Goal: Task Accomplishment & Management: Manage account settings

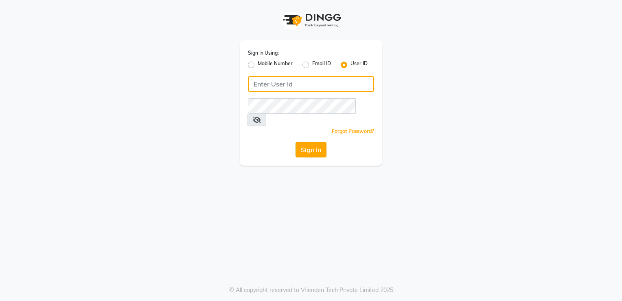
type input "desiresalon"
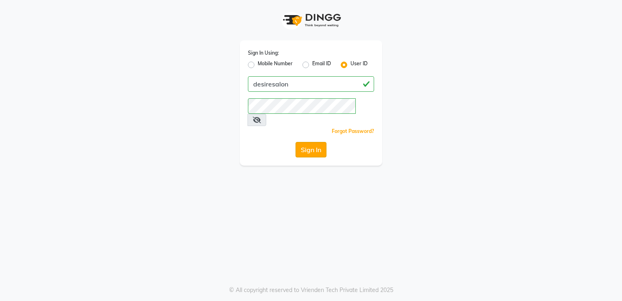
click at [316, 142] on button "Sign In" at bounding box center [311, 149] width 31 height 15
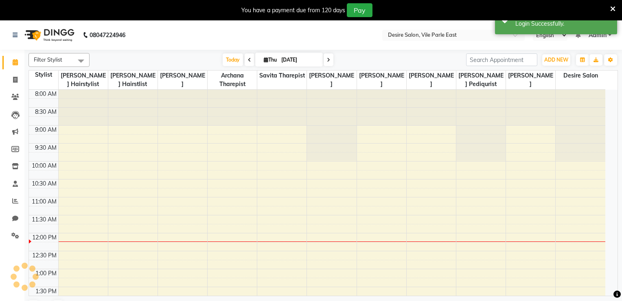
select select "en"
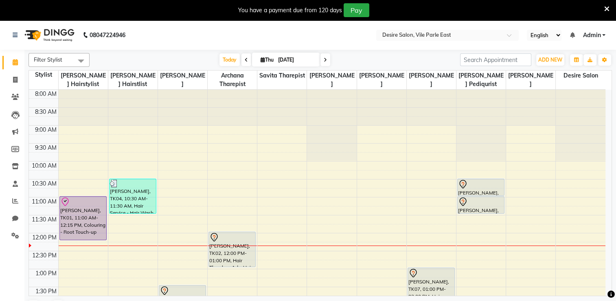
click at [336, 32] on nav "08047224946 Select Location × Desire Salon, Vile Parle East English ENGLISH Esp…" at bounding box center [308, 34] width 616 height 29
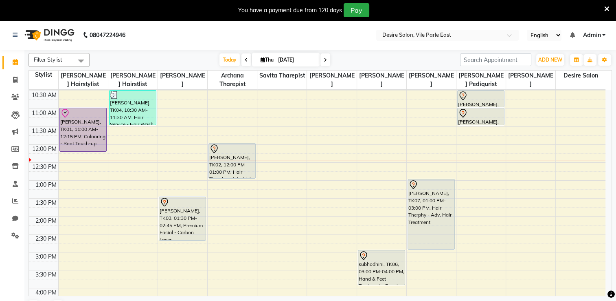
scroll to position [93, 0]
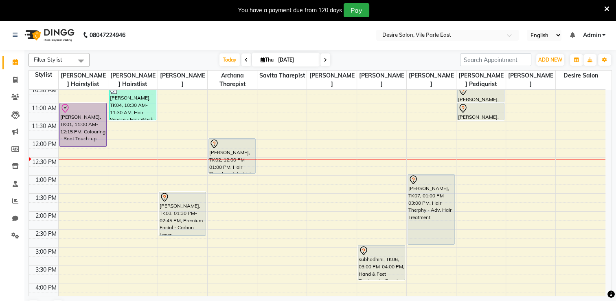
click at [324, 60] on icon at bounding box center [325, 59] width 3 height 5
type input "[DATE]"
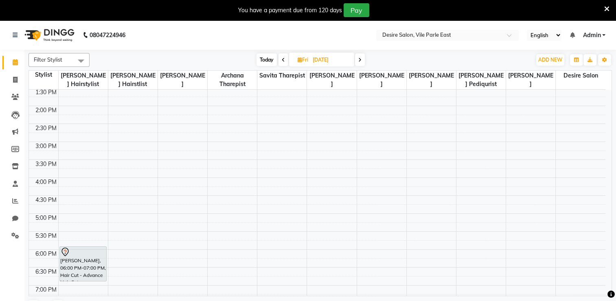
scroll to position [200, 0]
drag, startPoint x: 608, startPoint y: 179, endPoint x: 568, endPoint y: 206, distance: 48.7
drag, startPoint x: 568, startPoint y: 206, endPoint x: 516, endPoint y: 243, distance: 63.1
click at [423, 255] on div "8:00 AM 8:30 AM 9:00 AM 9:30 AM 10:00 AM 10:30 AM 11:00 AM 11:30 AM 12:00 PM 12…" at bounding box center [317, 140] width 577 height 501
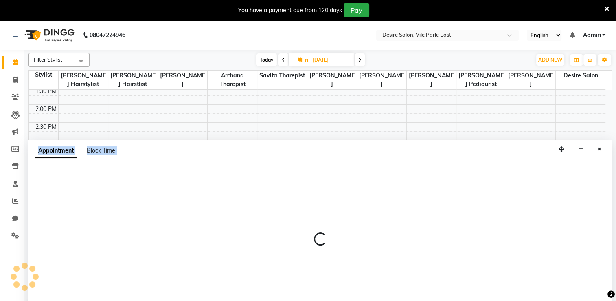
click at [423, 255] on div at bounding box center [321, 242] width 584 height 155
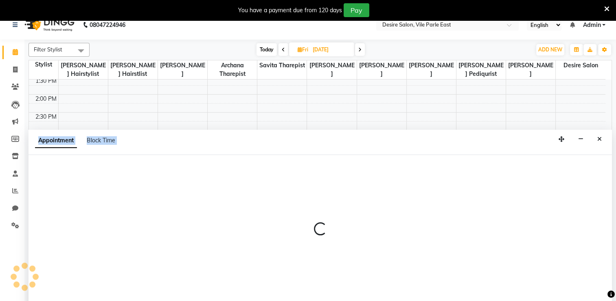
select select "75801"
select select "tentative"
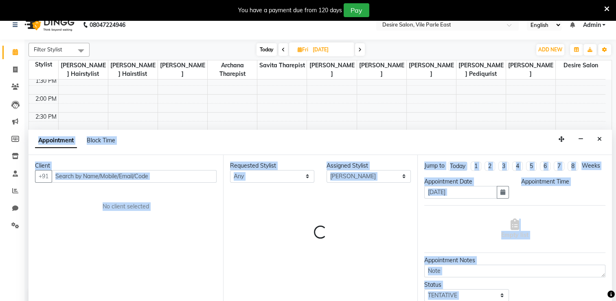
scroll to position [20, 0]
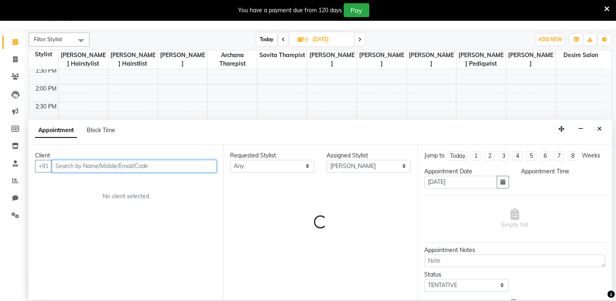
select select "1095"
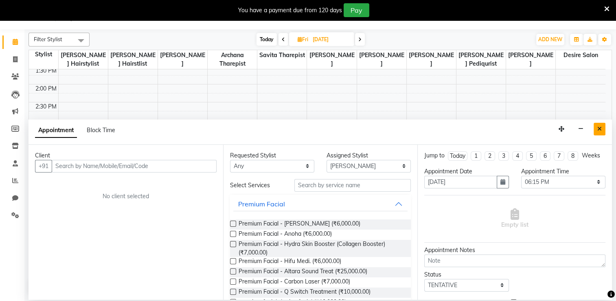
click at [596, 130] on button "Close" at bounding box center [600, 129] width 12 height 13
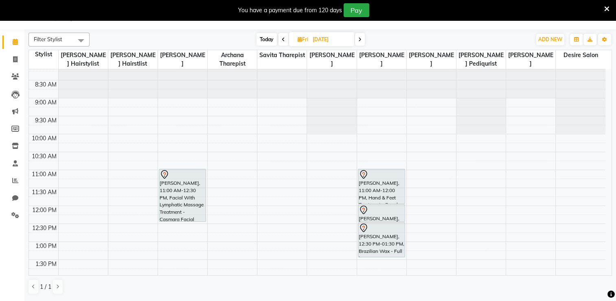
scroll to position [0, 0]
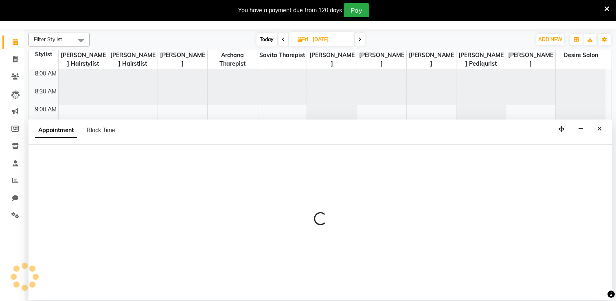
select select "86566"
select select "720"
select select "tentative"
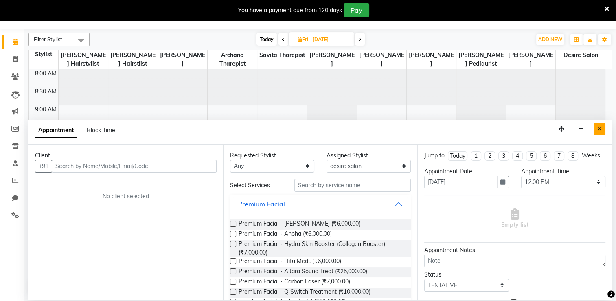
click at [601, 128] on icon "Close" at bounding box center [599, 129] width 4 height 6
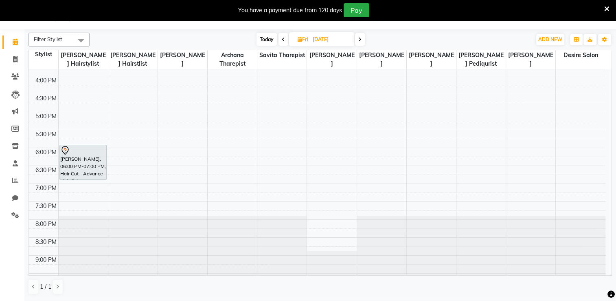
scroll to position [290, 0]
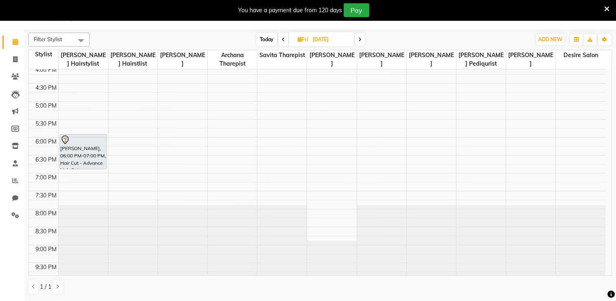
click at [266, 42] on span "Today" at bounding box center [267, 39] width 20 height 13
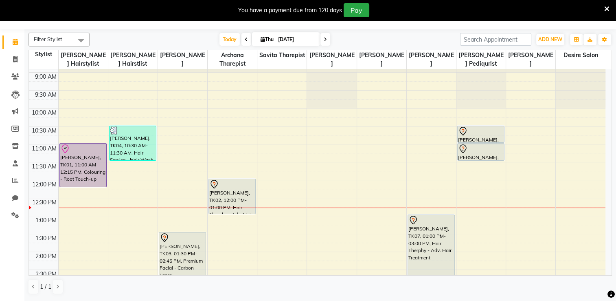
scroll to position [28, 0]
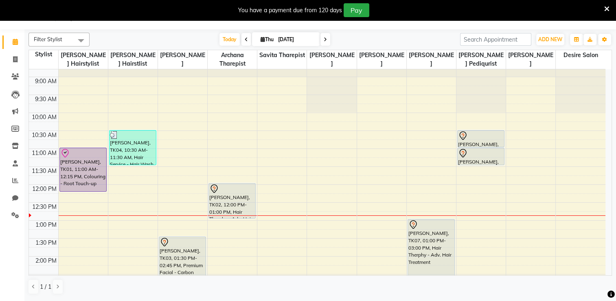
click at [321, 40] on span at bounding box center [326, 39] width 10 height 13
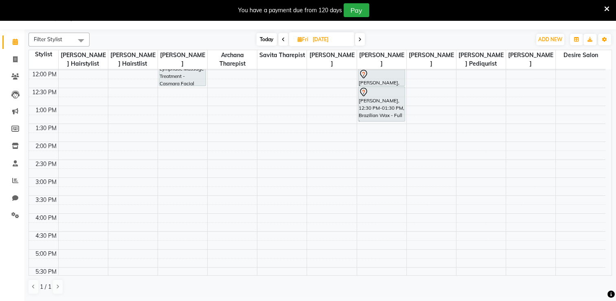
click at [362, 38] on span at bounding box center [360, 39] width 10 height 13
type input "06-09-2025"
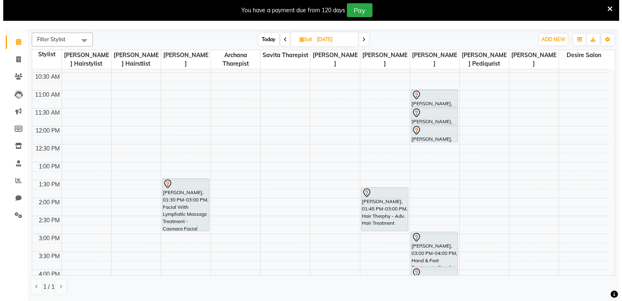
scroll to position [89, 0]
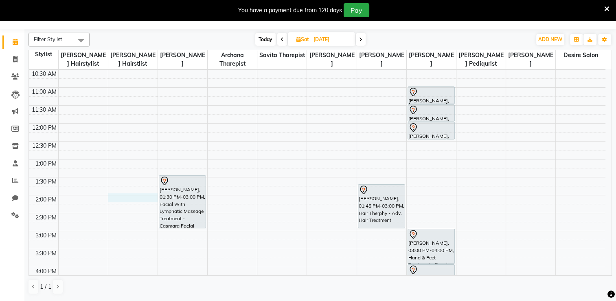
click at [116, 198] on div "8:00 AM 8:30 AM 9:00 AM 9:30 AM 10:00 AM 10:30 AM 11:00 AM 11:30 AM 12:00 PM 12…" at bounding box center [317, 230] width 577 height 501
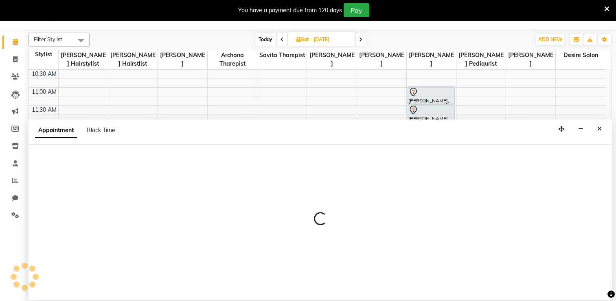
select select "75804"
select select "tentative"
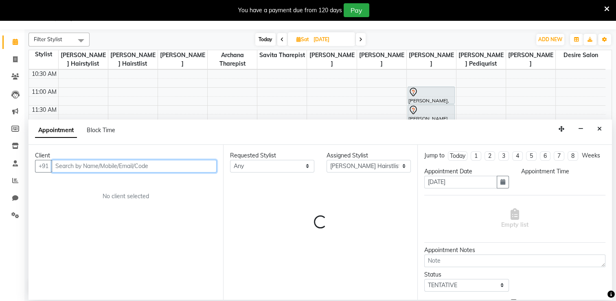
select select "840"
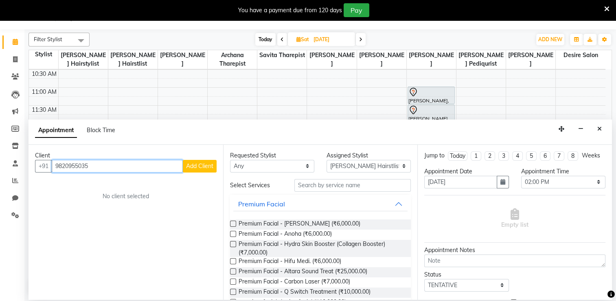
type input "9820955035"
click at [196, 168] on span "Add Client" at bounding box center [199, 165] width 27 height 7
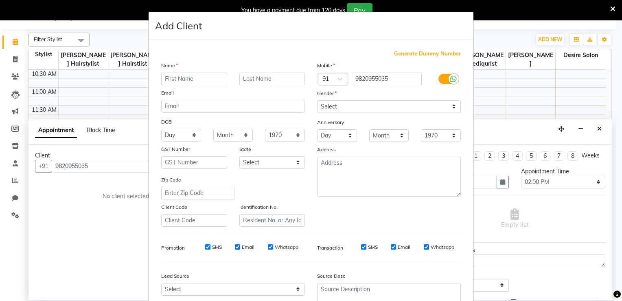
click at [177, 78] on input "text" at bounding box center [194, 78] width 66 height 13
type input "alpa"
click at [255, 80] on input "text" at bounding box center [272, 78] width 66 height 13
type input "trivedy"
click at [290, 162] on select "Select Andaman and Nicobar Islands Andhra Pradesh Arunachal Pradesh Assam Bihar…" at bounding box center [272, 162] width 66 height 13
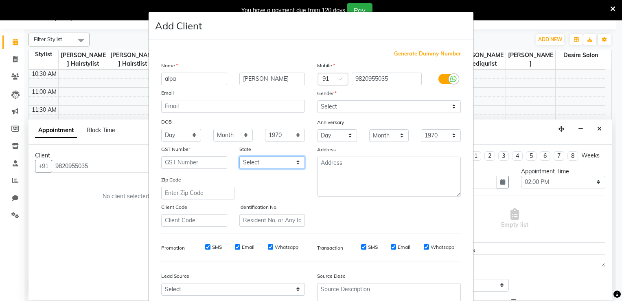
select select "22"
click at [239, 157] on select "Select Andaman and Nicobar Islands Andhra Pradesh Arunachal Pradesh Assam Bihar…" at bounding box center [272, 162] width 66 height 13
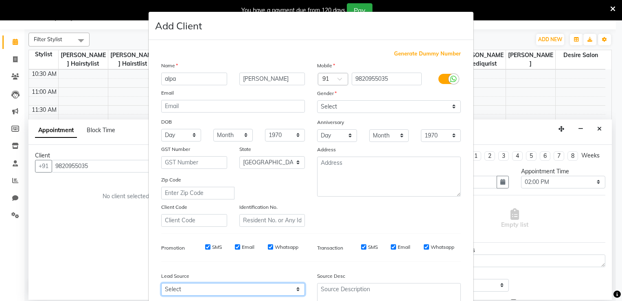
click at [293, 294] on select "Select Walk-in Referral Internet Friend Word of Mouth Advertisement Facebook Ju…" at bounding box center [233, 289] width 144 height 13
select select "53630"
click at [161, 286] on select "Select Walk-in Referral Internet Friend Word of Mouth Advertisement Facebook Ju…" at bounding box center [233, 289] width 144 height 13
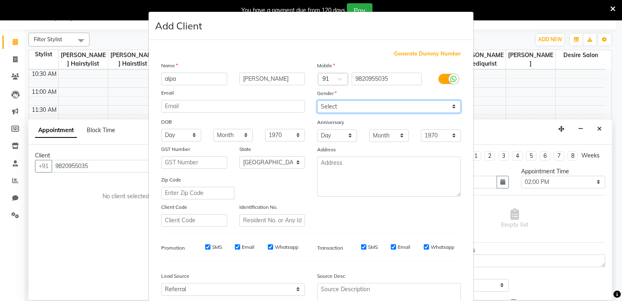
click at [437, 107] on select "Select Male Female Other Prefer Not To Say" at bounding box center [389, 106] width 144 height 13
select select "female"
click at [317, 101] on select "Select Male Female Other Prefer Not To Say" at bounding box center [389, 106] width 144 height 13
click at [457, 277] on div "Source Desc" at bounding box center [389, 276] width 156 height 11
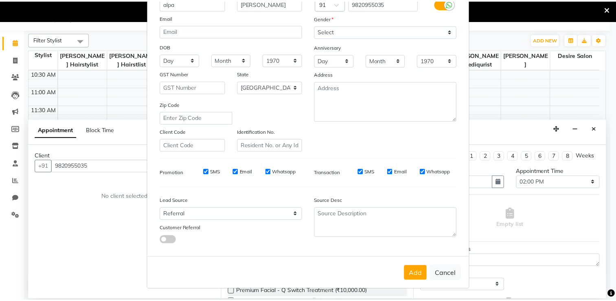
scroll to position [79, 0]
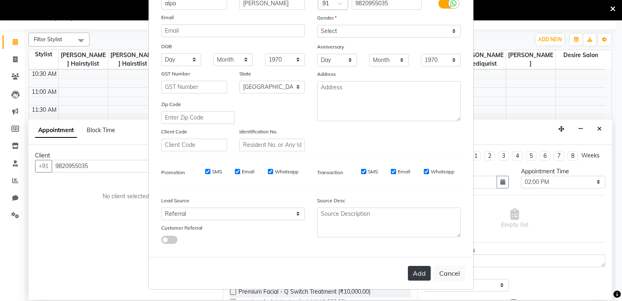
click at [420, 278] on button "Add" at bounding box center [419, 273] width 23 height 15
select select
select select "null"
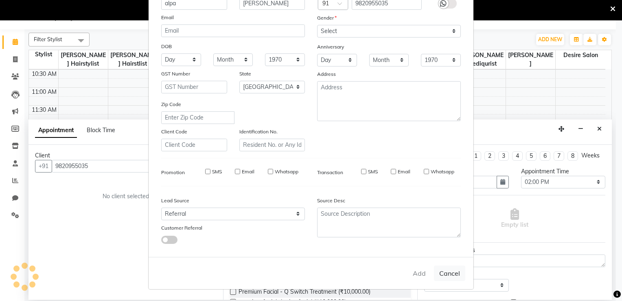
select select
checkbox input "false"
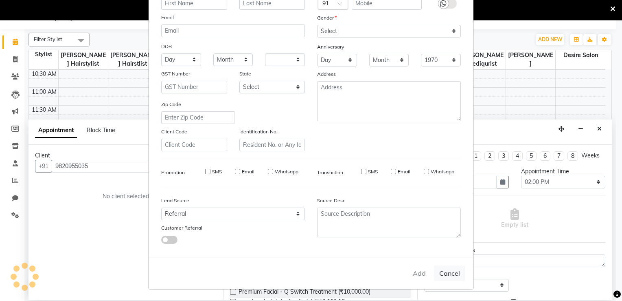
checkbox input "false"
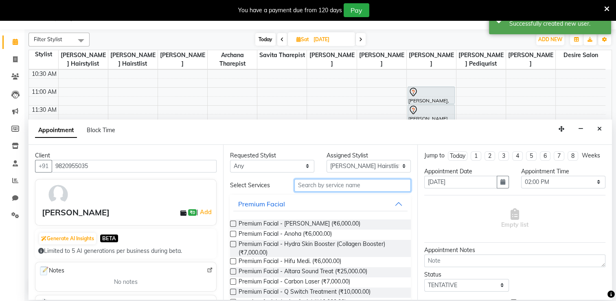
click at [315, 184] on input "text" at bounding box center [352, 185] width 116 height 13
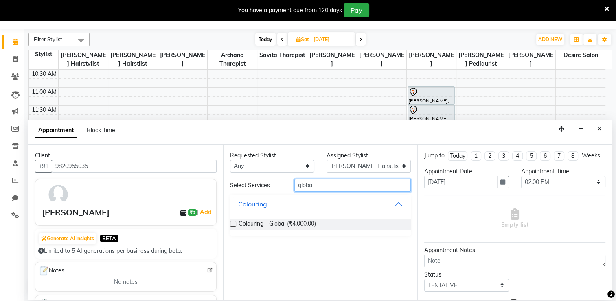
type input "global"
click at [231, 223] on label at bounding box center [233, 223] width 6 height 6
click at [231, 223] on input "checkbox" at bounding box center [232, 224] width 5 height 5
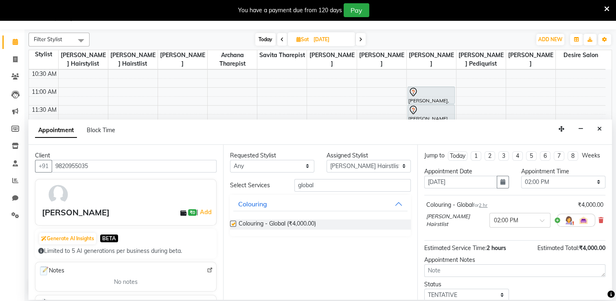
checkbox input "false"
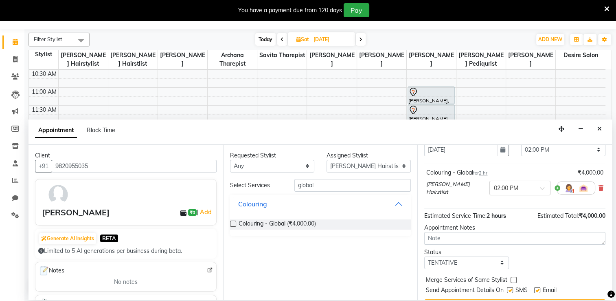
scroll to position [59, 0]
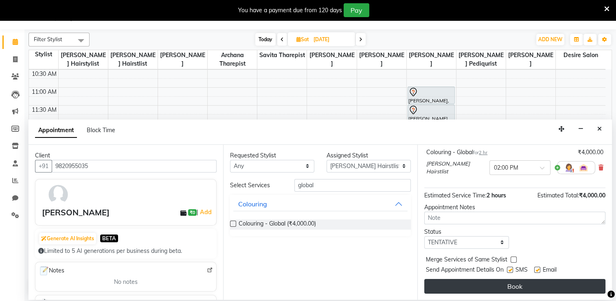
click at [542, 288] on button "Book" at bounding box center [514, 286] width 181 height 15
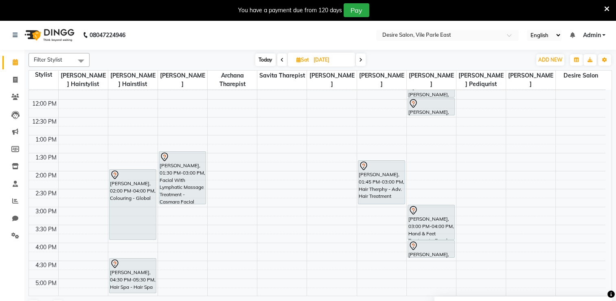
scroll to position [135, 0]
click at [261, 57] on span "Today" at bounding box center [265, 59] width 20 height 13
type input "[DATE]"
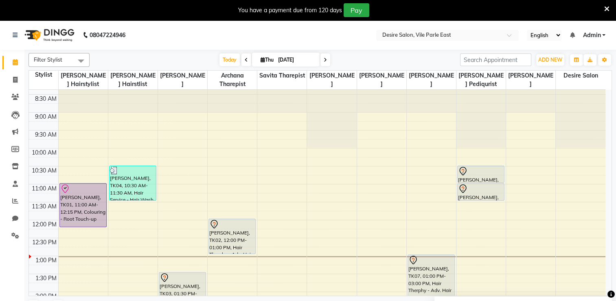
scroll to position [9, 0]
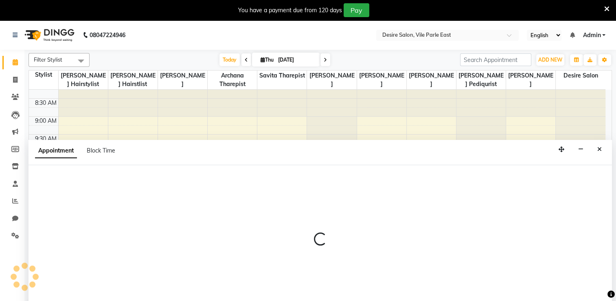
select select "86566"
select select "tentative"
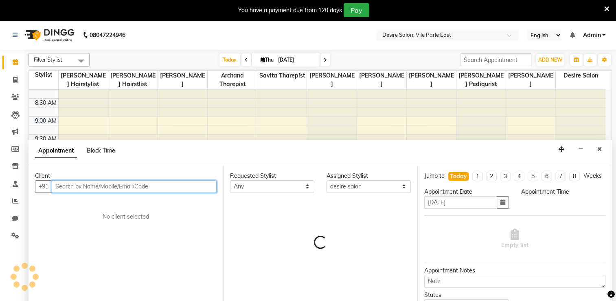
select select "630"
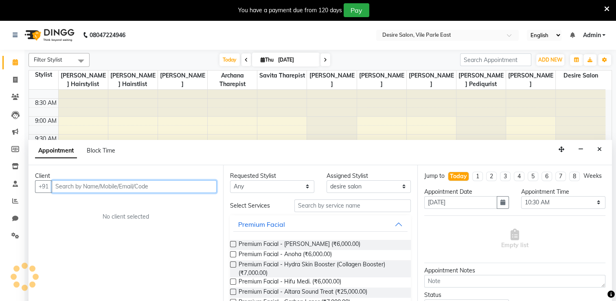
scroll to position [20, 0]
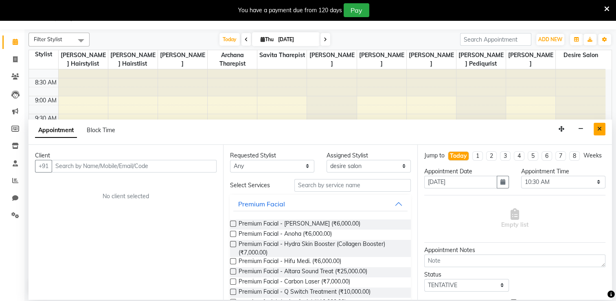
click at [599, 129] on icon "Close" at bounding box center [599, 129] width 4 height 6
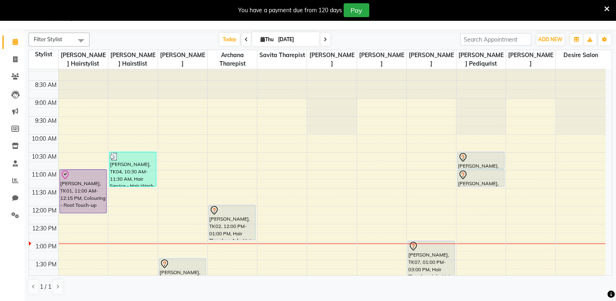
scroll to position [0, 0]
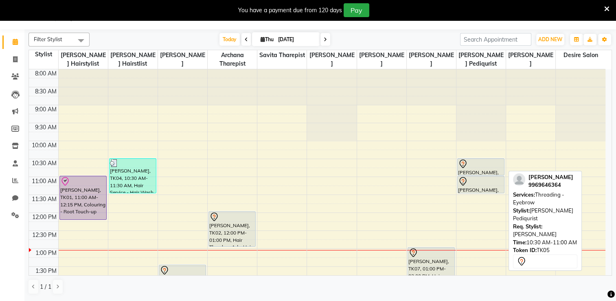
click at [478, 160] on div at bounding box center [481, 164] width 46 height 10
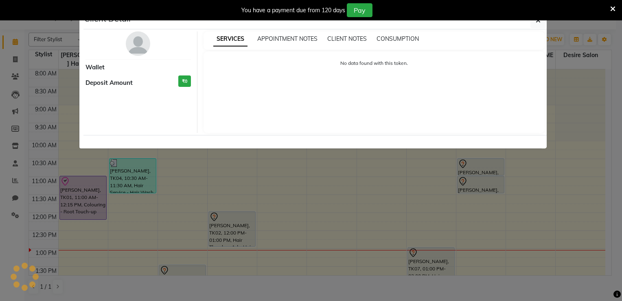
select select "7"
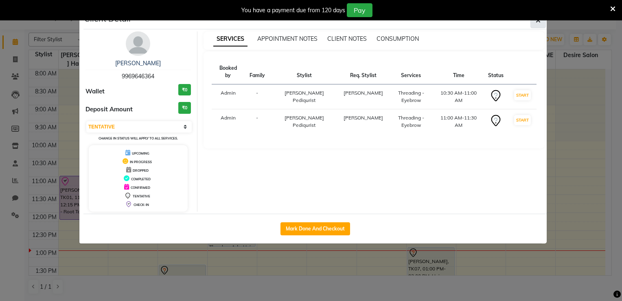
click at [538, 20] on icon "button" at bounding box center [538, 20] width 5 height 7
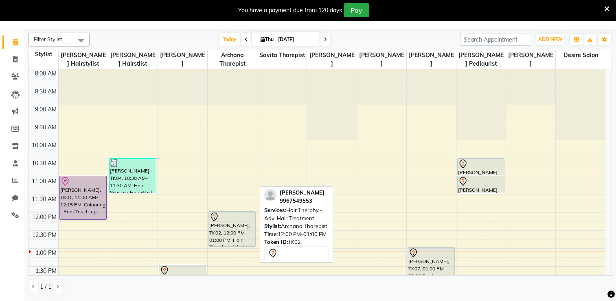
click at [249, 219] on div at bounding box center [232, 217] width 46 height 10
select select "7"
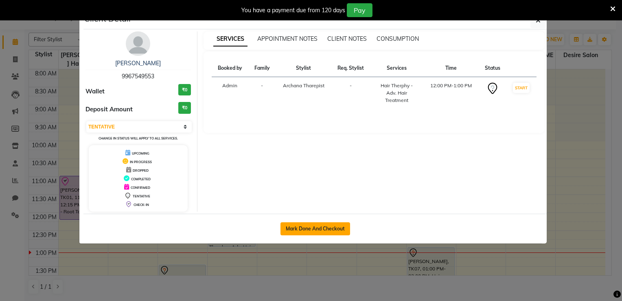
click at [314, 227] on button "Mark Done And Checkout" at bounding box center [316, 228] width 70 height 13
select select "service"
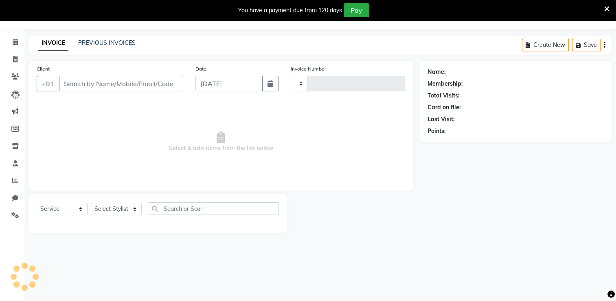
type input "0698"
select select "8076"
type input "9967549553"
select select "74552"
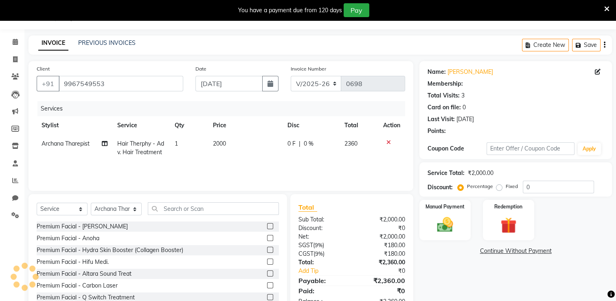
select select "1: Object"
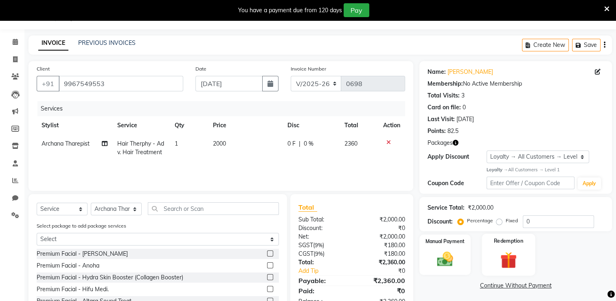
click at [517, 255] on img at bounding box center [508, 259] width 27 height 21
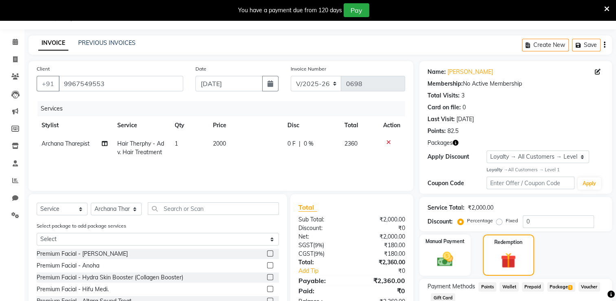
click at [555, 290] on span "Package 1" at bounding box center [561, 286] width 28 height 9
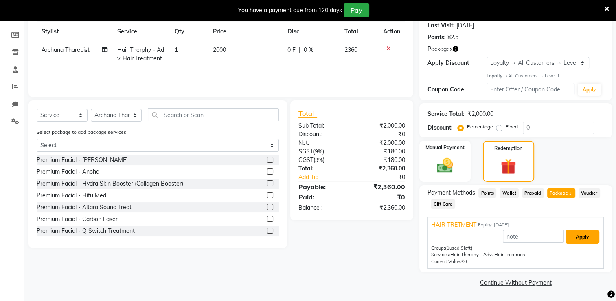
click at [575, 239] on button "Apply" at bounding box center [583, 237] width 34 height 14
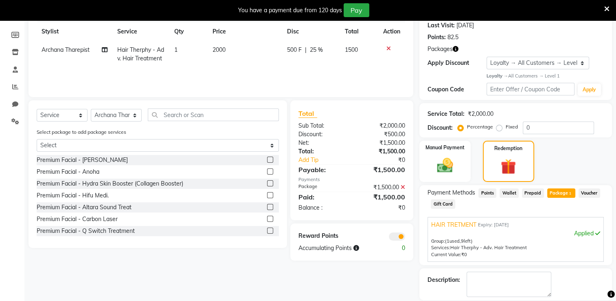
scroll to position [148, 0]
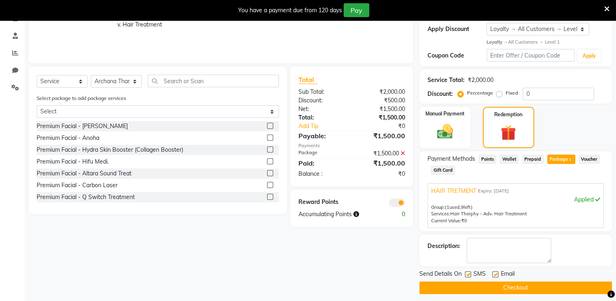
click at [548, 285] on button "Checkout" at bounding box center [515, 287] width 193 height 13
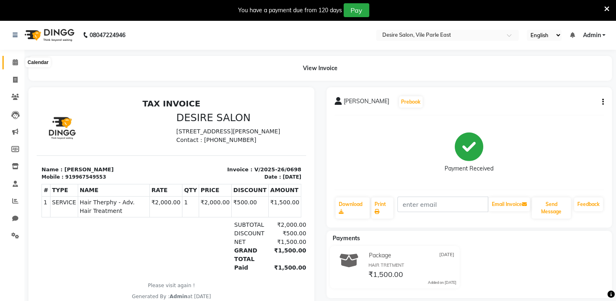
click at [15, 62] on icon at bounding box center [15, 62] width 5 height 6
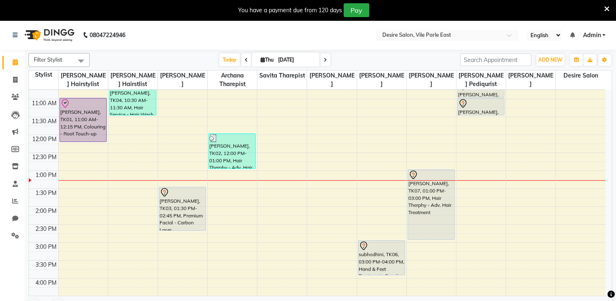
scroll to position [101, 0]
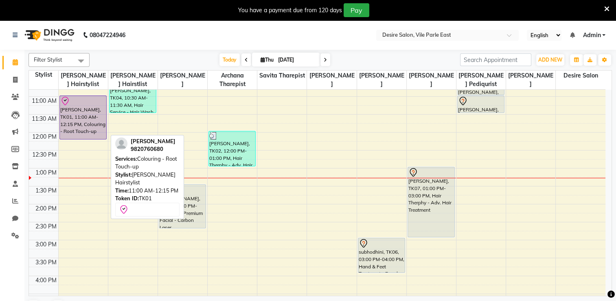
click at [91, 112] on div "[PERSON_NAME], TK01, 11:00 AM-12:15 PM, Colouring - Root Touch-up" at bounding box center [83, 117] width 46 height 43
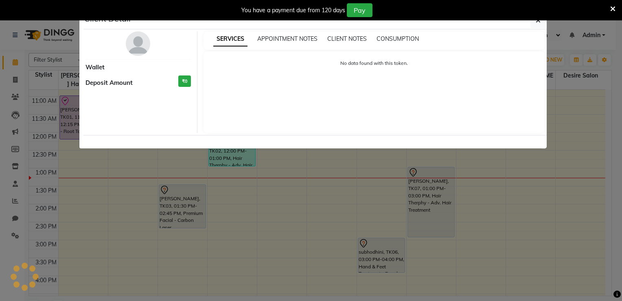
select select "8"
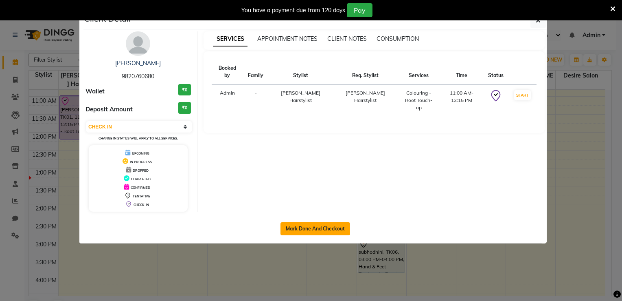
click at [313, 228] on button "Mark Done And Checkout" at bounding box center [316, 228] width 70 height 13
select select "service"
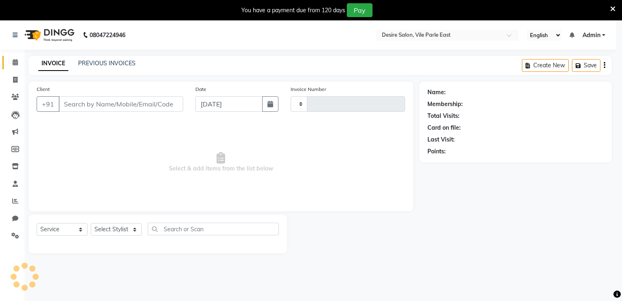
select select "3"
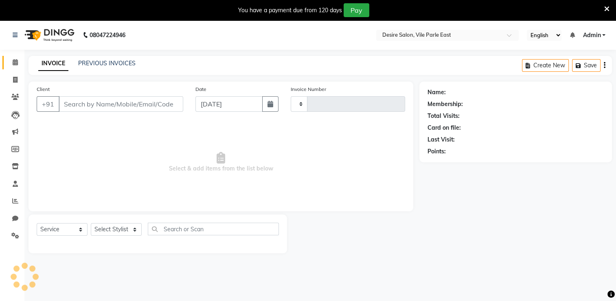
type input "0699"
select select "8076"
type input "9820760680"
select select "74551"
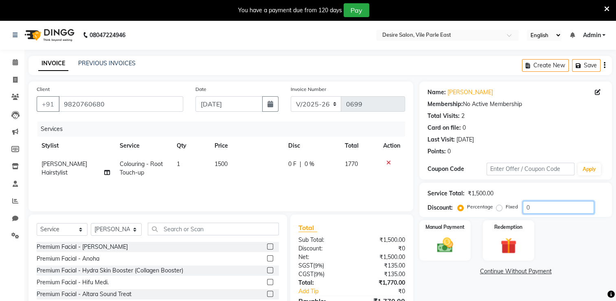
click at [528, 206] on input "0" at bounding box center [558, 207] width 71 height 13
type input "100"
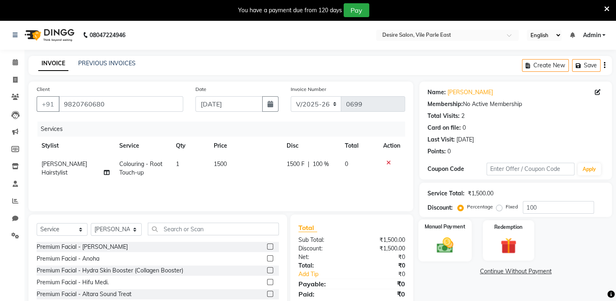
click at [466, 245] on div "Manual Payment" at bounding box center [445, 240] width 53 height 42
click at [564, 270] on span "CASH" at bounding box center [561, 271] width 18 height 9
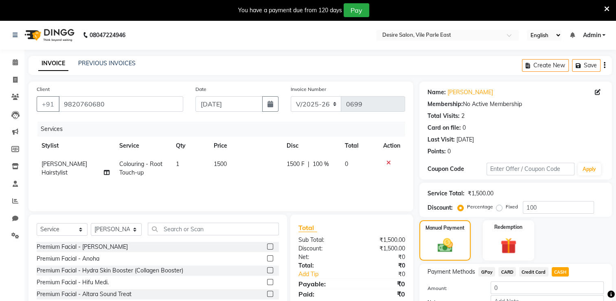
scroll to position [53, 0]
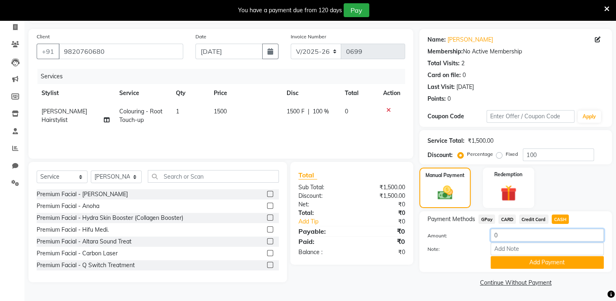
click at [503, 233] on input "0" at bounding box center [547, 234] width 113 height 13
click at [503, 247] on input "Note:" at bounding box center [547, 248] width 113 height 13
type input "membership paper"
click at [542, 266] on button "Add Payment" at bounding box center [547, 262] width 113 height 13
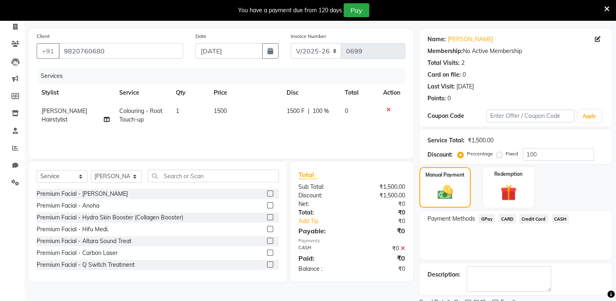
scroll to position [86, 0]
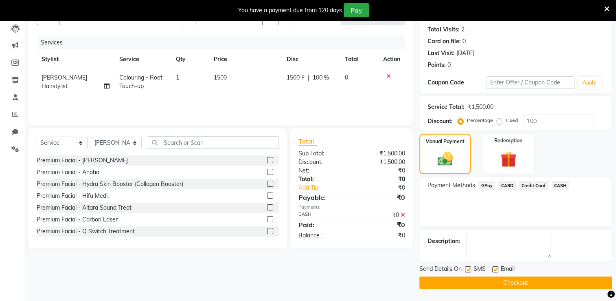
click at [531, 278] on button "Checkout" at bounding box center [515, 282] width 193 height 13
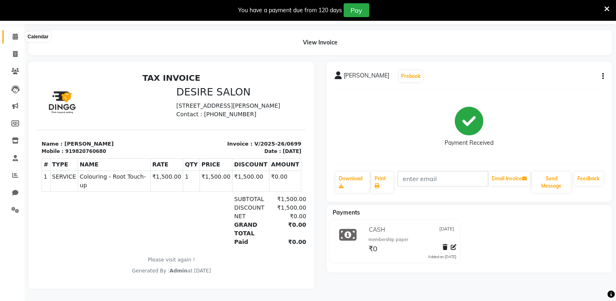
click at [16, 33] on icon at bounding box center [15, 36] width 5 height 6
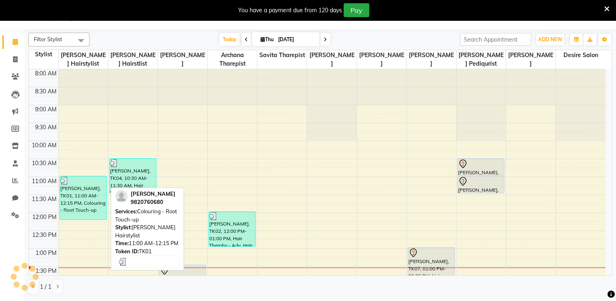
click at [73, 191] on div "[PERSON_NAME], TK01, 11:00 AM-12:15 PM, Colouring - Root Touch-up" at bounding box center [83, 197] width 46 height 43
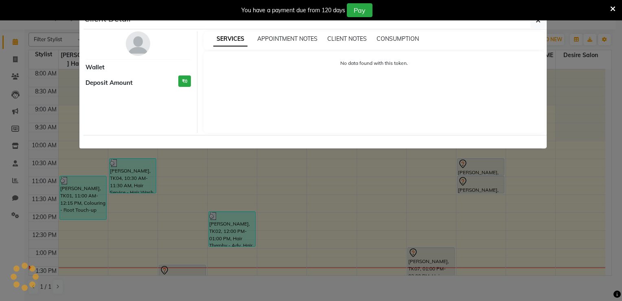
click at [306, 171] on ngb-modal-window "Client Detail Wallet Deposit Amount ₹0 SERVICES APPOINTMENT NOTES CLIENT NOTES …" at bounding box center [311, 150] width 622 height 301
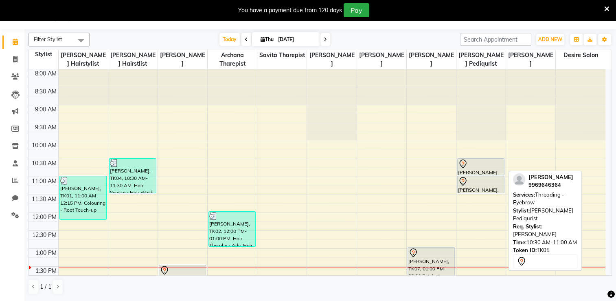
click at [484, 168] on div "[PERSON_NAME], TK05, 10:30 AM-11:00 AM, Threading - Eyebrow" at bounding box center [481, 166] width 46 height 16
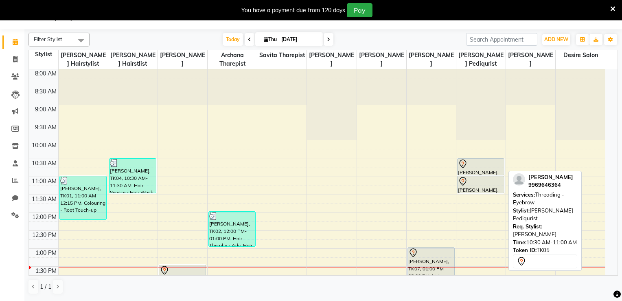
select select "7"
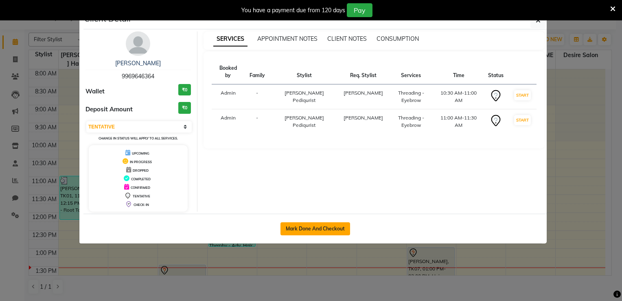
click at [337, 231] on button "Mark Done And Checkout" at bounding box center [316, 228] width 70 height 13
select select "service"
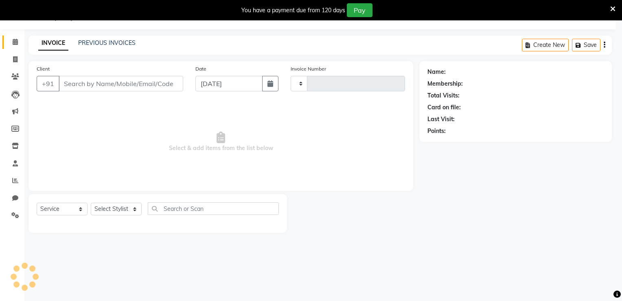
type input "0700"
select select "8076"
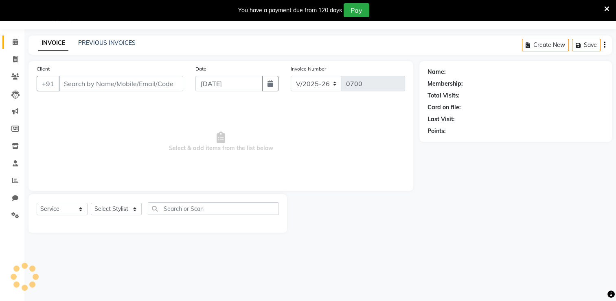
type input "9969646364"
select select "85301"
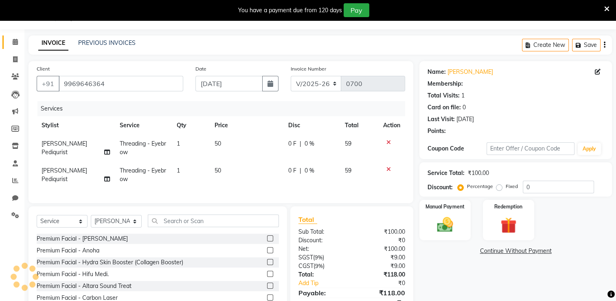
select select "1: Object"
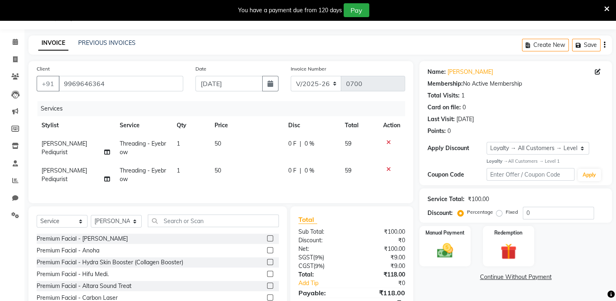
click at [337, 231] on div "Total Sub Total: ₹100.00 Discount: ₹0 Net: ₹100.00 SGST ( 9% ) ₹9.00 CGST ( 9% …" at bounding box center [352, 265] width 107 height 103
click at [387, 169] on icon at bounding box center [388, 169] width 4 height 6
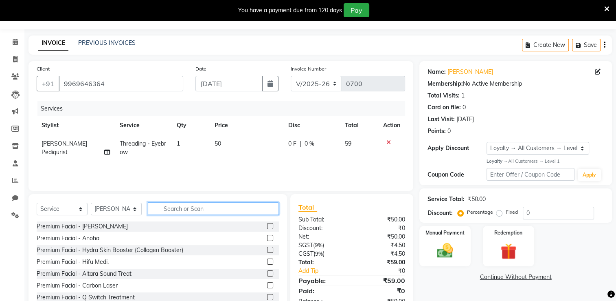
click at [156, 209] on input "text" at bounding box center [213, 208] width 131 height 13
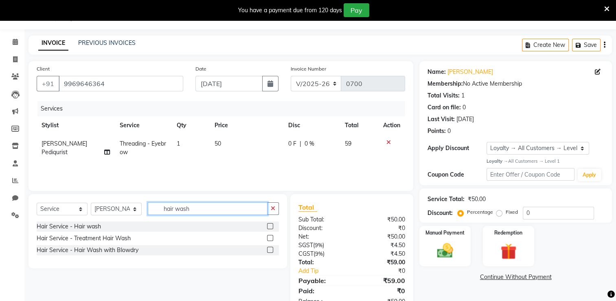
type input "hair wash"
click at [270, 224] on label at bounding box center [270, 226] width 6 height 6
click at [270, 224] on input "checkbox" at bounding box center [269, 226] width 5 height 5
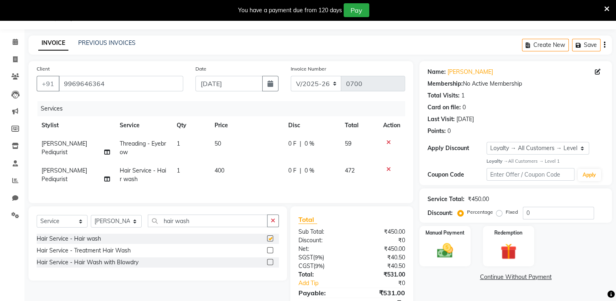
checkbox input "false"
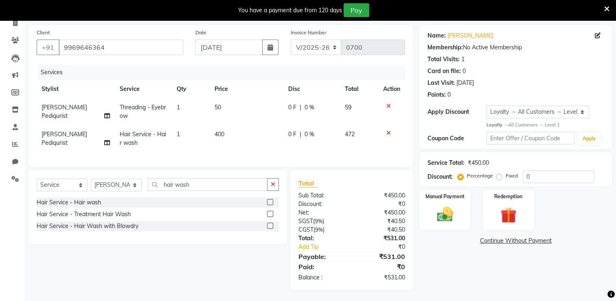
scroll to position [64, 0]
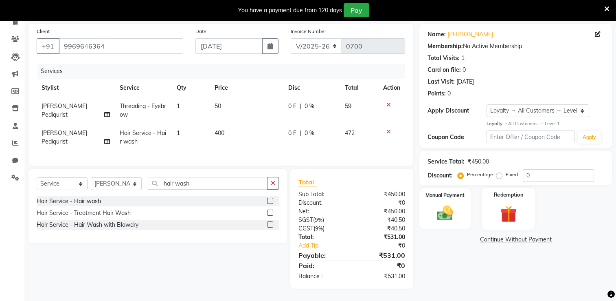
click at [492, 202] on div "Redemption" at bounding box center [508, 208] width 53 height 42
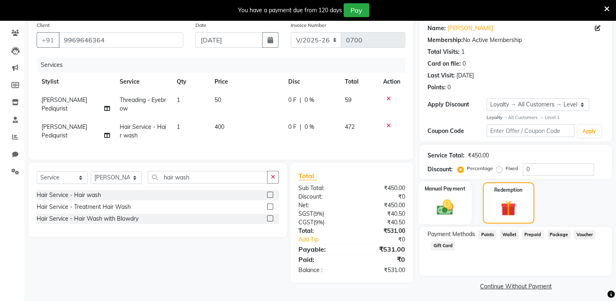
click at [437, 206] on img at bounding box center [445, 206] width 27 height 19
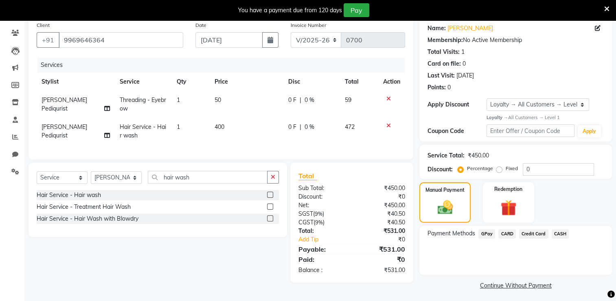
click at [560, 235] on span "CASH" at bounding box center [561, 233] width 18 height 9
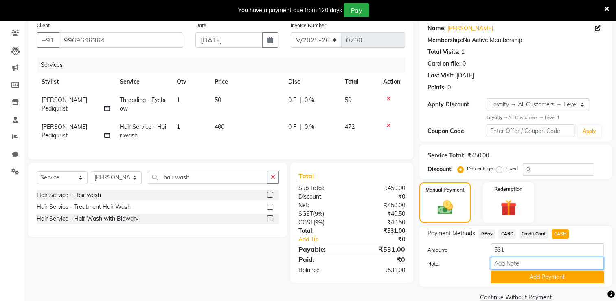
click at [523, 263] on input "Note:" at bounding box center [547, 263] width 113 height 13
type input "membership paper"
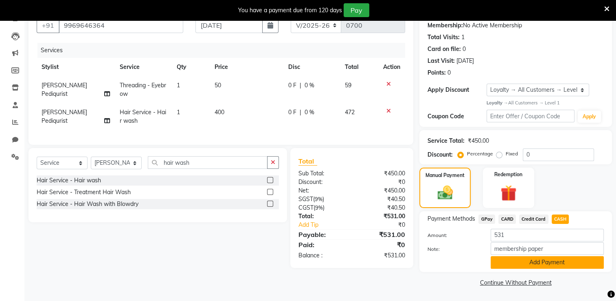
click at [559, 263] on button "Add Payment" at bounding box center [547, 262] width 113 height 13
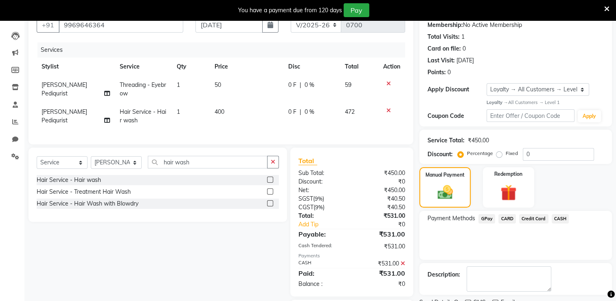
scroll to position [134, 0]
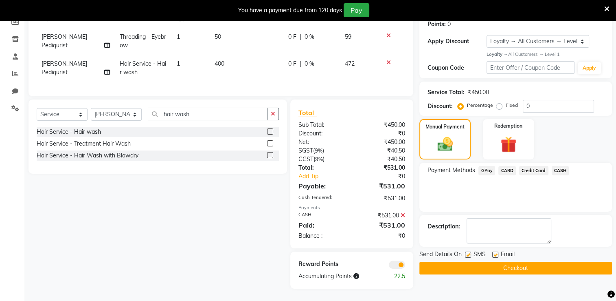
click at [528, 261] on button "Checkout" at bounding box center [515, 267] width 193 height 13
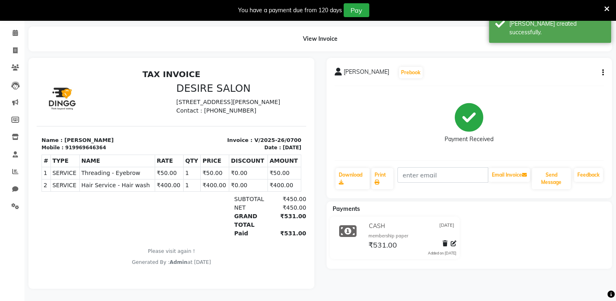
click at [604, 72] on icon "button" at bounding box center [603, 72] width 2 height 0
click at [562, 48] on div "Cancel Invoice" at bounding box center [562, 52] width 56 height 10
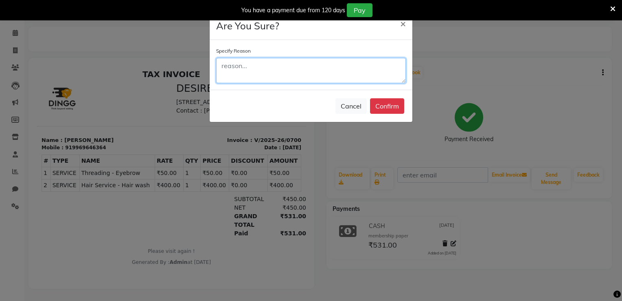
click at [254, 64] on textarea at bounding box center [311, 70] width 190 height 25
type textarea "wrong bill"
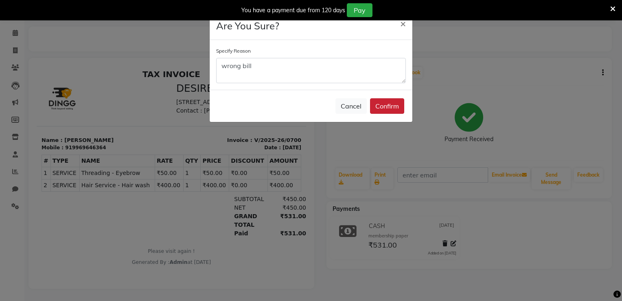
click at [384, 103] on button "Confirm" at bounding box center [387, 105] width 34 height 15
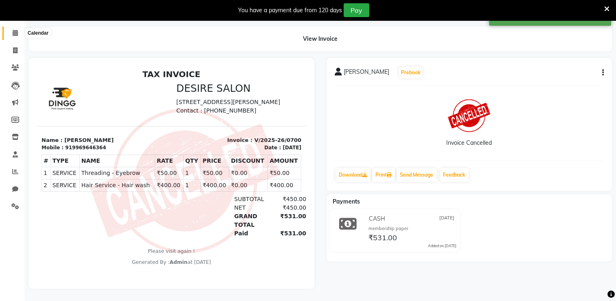
click at [13, 31] on span at bounding box center [15, 33] width 14 height 9
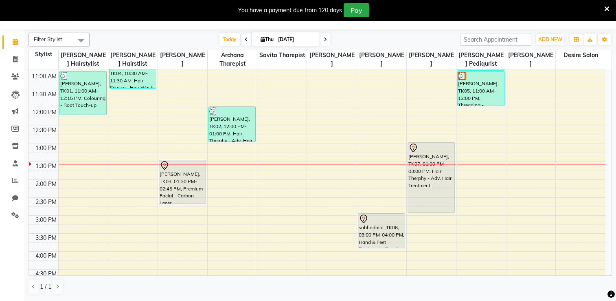
scroll to position [103, 0]
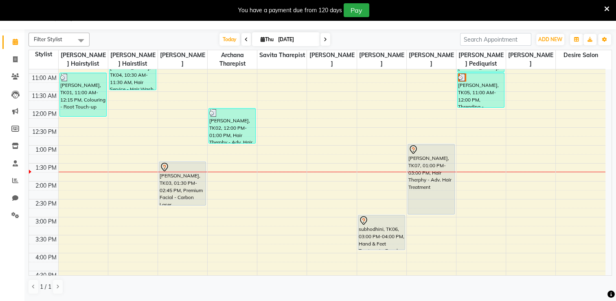
click at [274, 42] on span "Thu 04-09-2025" at bounding box center [286, 39] width 68 height 14
click at [261, 38] on icon at bounding box center [263, 39] width 4 height 5
select select "9"
select select "2025"
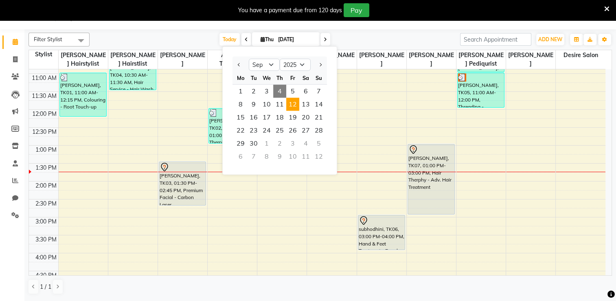
click at [292, 103] on span "12" at bounding box center [292, 104] width 13 height 13
type input "12-09-2025"
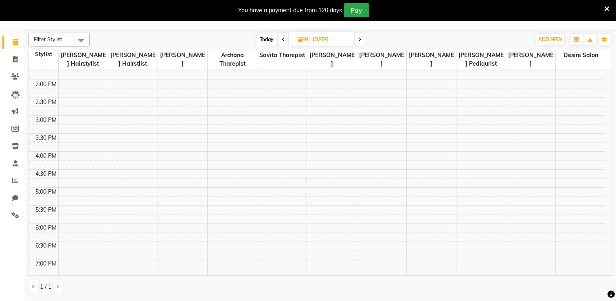
scroll to position [206, 0]
click at [514, 222] on div "8:00 AM 8:30 AM 9:00 AM 9:30 AM 10:00 AM 10:30 AM 11:00 AM 11:30 AM 12:00 PM 12…" at bounding box center [317, 113] width 577 height 501
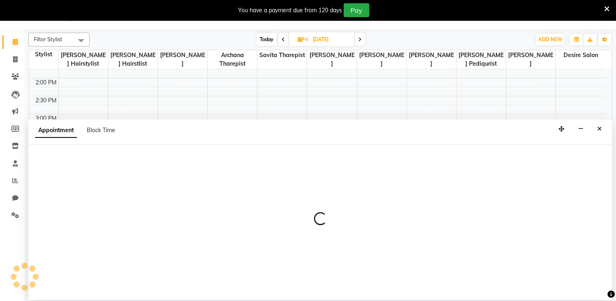
select select "75805"
select select "1080"
select select "tentative"
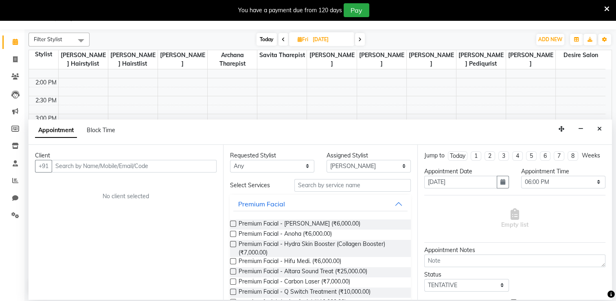
click at [514, 220] on icon at bounding box center [515, 213] width 9 height 11
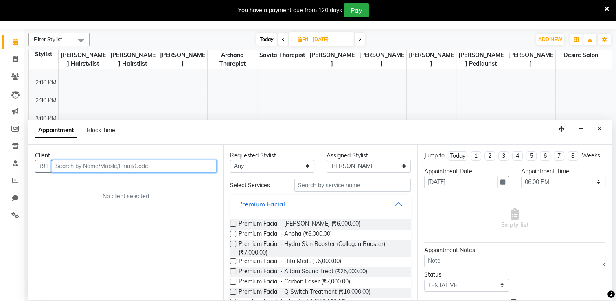
click at [108, 166] on input "text" at bounding box center [134, 166] width 165 height 13
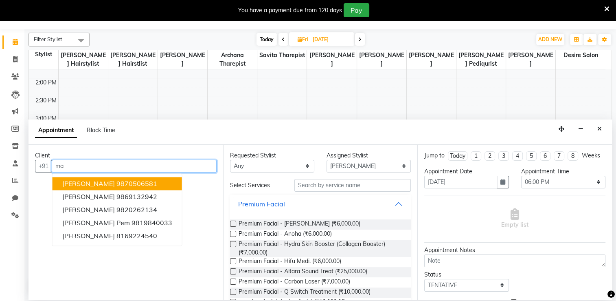
type input "m"
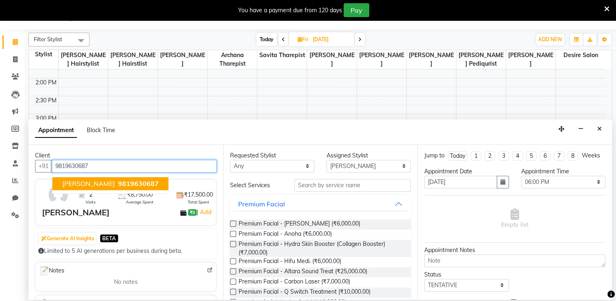
click at [72, 186] on span "Manali sawla" at bounding box center [88, 183] width 53 height 8
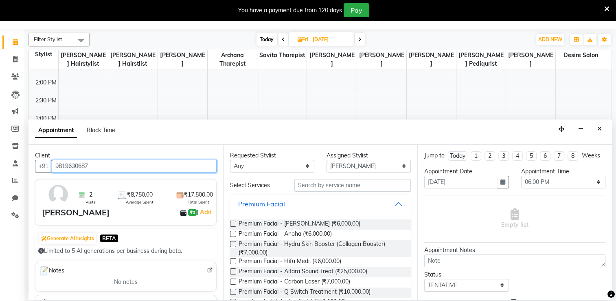
type input "9819630687"
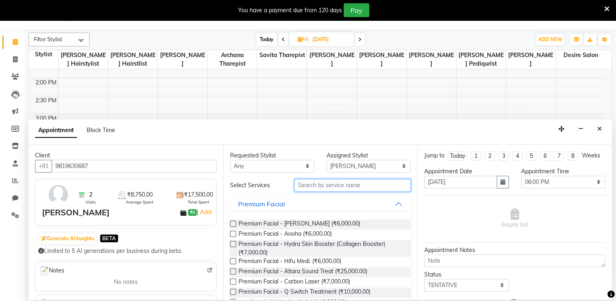
drag, startPoint x: 607, startPoint y: 237, endPoint x: 334, endPoint y: 185, distance: 278.1
click at [334, 185] on input "text" at bounding box center [352, 185] width 116 height 13
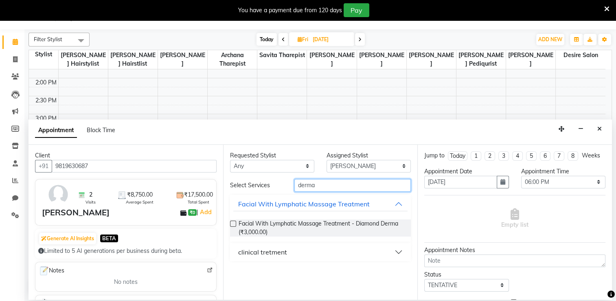
type input "derma"
click at [394, 252] on button "clinical tretment" at bounding box center [320, 251] width 175 height 15
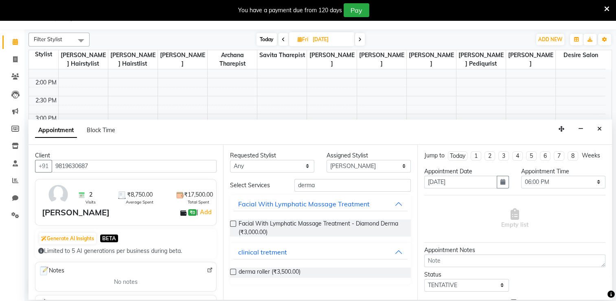
click at [233, 271] on label at bounding box center [233, 271] width 6 height 6
click at [233, 271] on input "checkbox" at bounding box center [232, 272] width 5 height 5
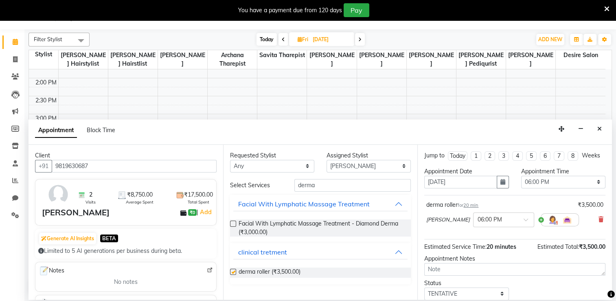
checkbox input "false"
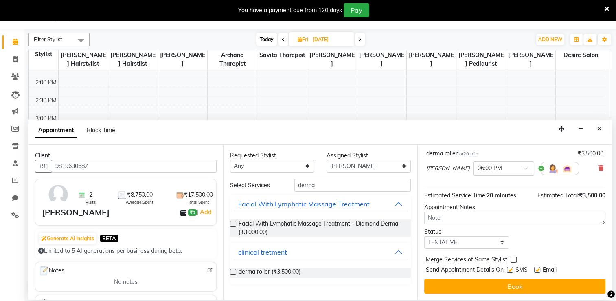
scroll to position [59, 0]
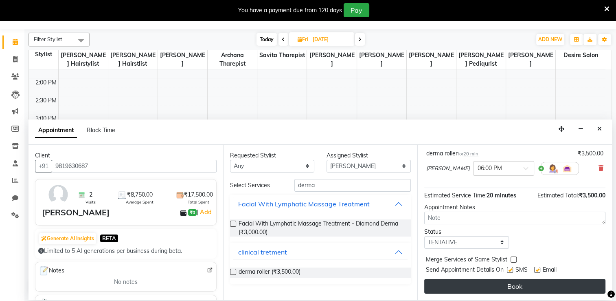
click at [554, 288] on button "Book" at bounding box center [514, 286] width 181 height 15
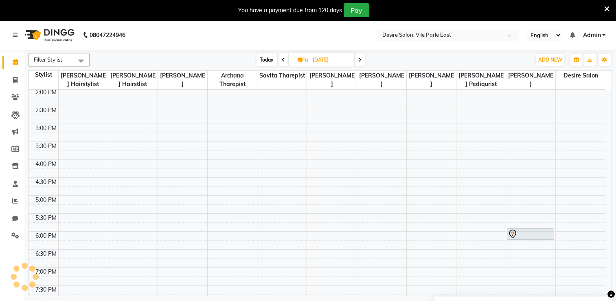
scroll to position [223, 0]
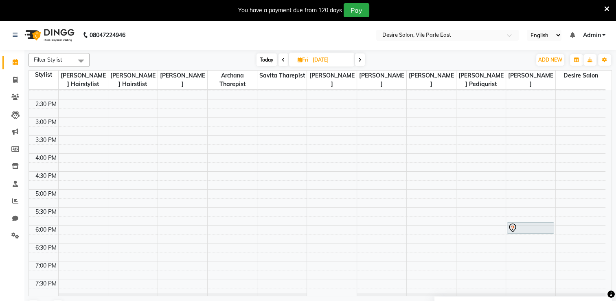
click at [266, 58] on span "Today" at bounding box center [267, 59] width 20 height 13
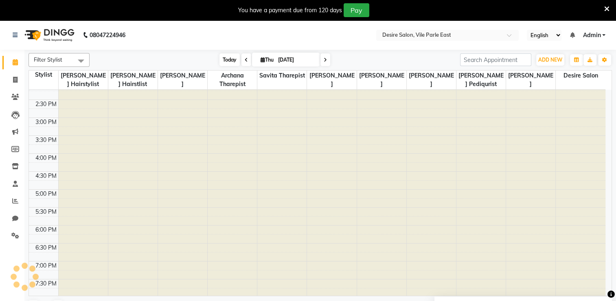
scroll to position [178, 0]
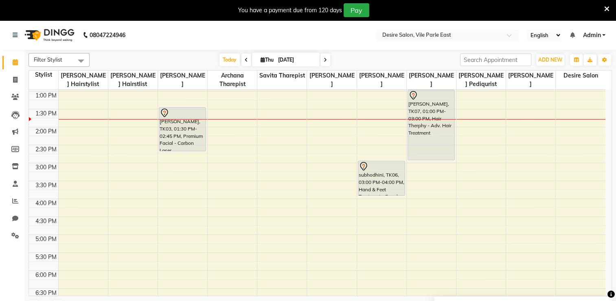
click at [324, 59] on icon at bounding box center [325, 59] width 3 height 5
type input "[DATE]"
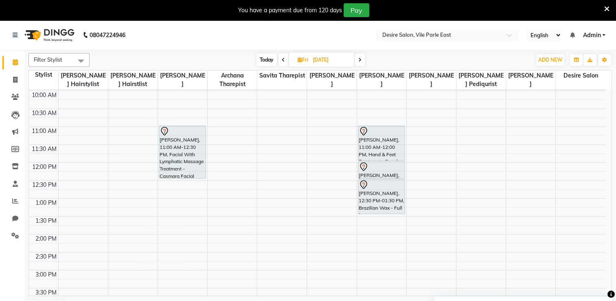
scroll to position [75, 0]
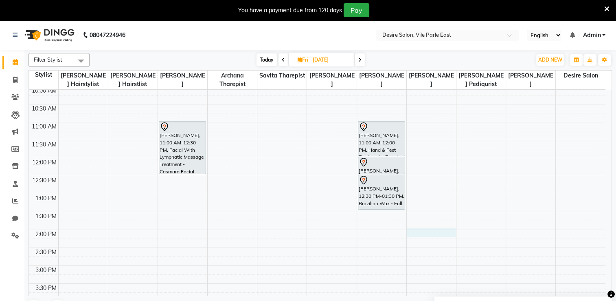
click at [436, 233] on div "8:00 AM 8:30 AM 9:00 AM 9:30 AM 10:00 AM 10:30 AM 11:00 AM 11:30 AM 12:00 PM 12…" at bounding box center [317, 265] width 577 height 501
select select "75801"
select select "tentative"
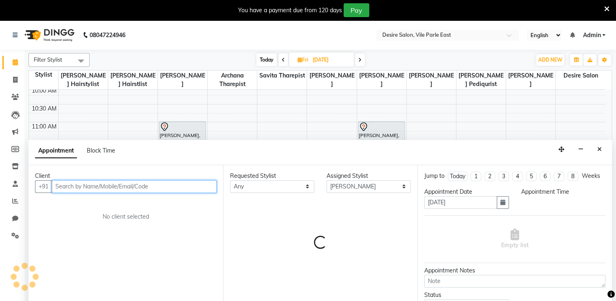
select select "840"
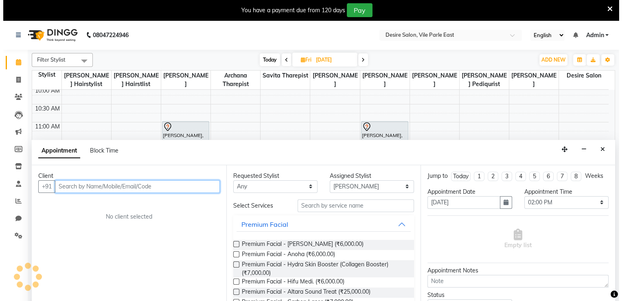
scroll to position [20, 0]
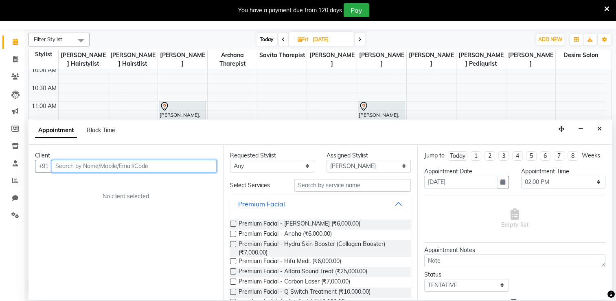
click at [183, 169] on input "text" at bounding box center [134, 166] width 165 height 13
type input "8082165575"
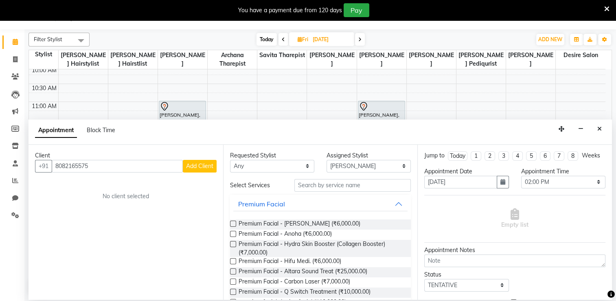
click at [200, 167] on span "Add Client" at bounding box center [199, 165] width 27 height 7
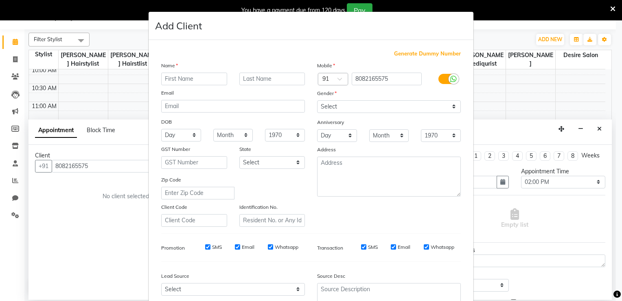
click at [188, 82] on input "text" at bounding box center [194, 78] width 66 height 13
type input "Payal"
click at [265, 78] on input "text" at bounding box center [272, 78] width 66 height 13
type input "hingu"
click at [448, 109] on select "Select Male Female Other Prefer Not To Say" at bounding box center [389, 106] width 144 height 13
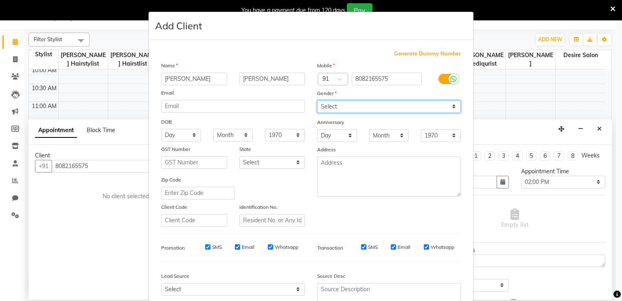
select select "female"
click at [317, 101] on select "Select Male Female Other Prefer Not To Say" at bounding box center [389, 106] width 144 height 13
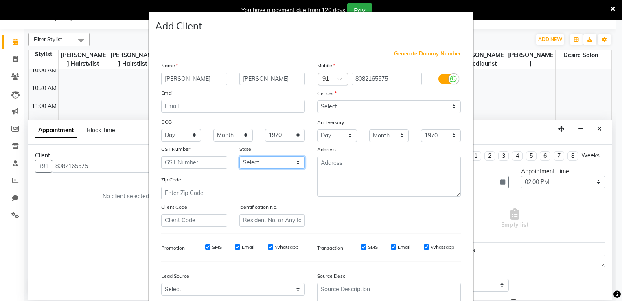
click at [274, 163] on select "Select Andaman and Nicobar Islands Andhra Pradesh Arunachal Pradesh Assam Bihar…" at bounding box center [272, 162] width 66 height 13
select select "22"
click at [239, 157] on select "Select Andaman and Nicobar Islands Andhra Pradesh Arunachal Pradesh Assam Bihar…" at bounding box center [272, 162] width 66 height 13
click at [457, 263] on div "Generate Dummy Number Name Payal hingu Email DOB Day 01 02 03 04 05 06 07 08 09…" at bounding box center [311, 188] width 312 height 276
click at [465, 223] on div "Generate Dummy Number Name Payal hingu Email DOB Day 01 02 03 04 05 06 07 08 09…" at bounding box center [311, 186] width 325 height 292
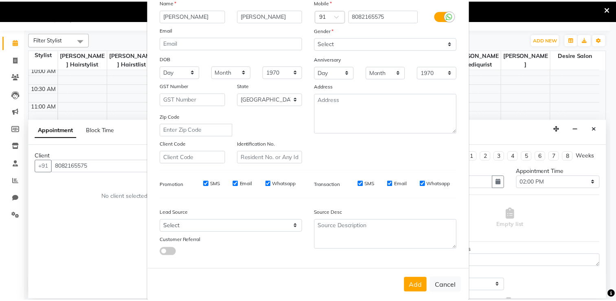
scroll to position [79, 0]
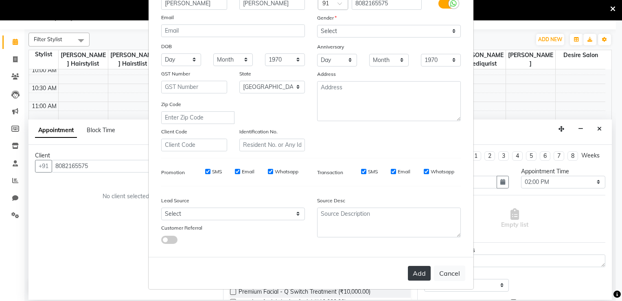
click at [413, 274] on button "Add" at bounding box center [419, 273] width 23 height 15
select select
select select "null"
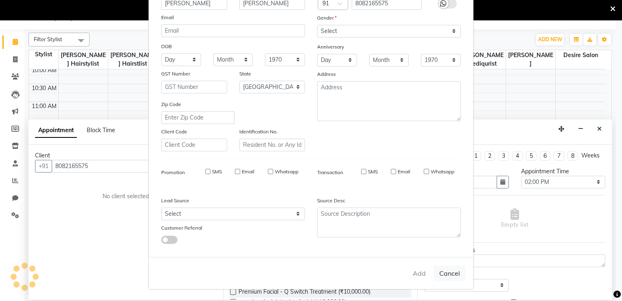
select select
checkbox input "false"
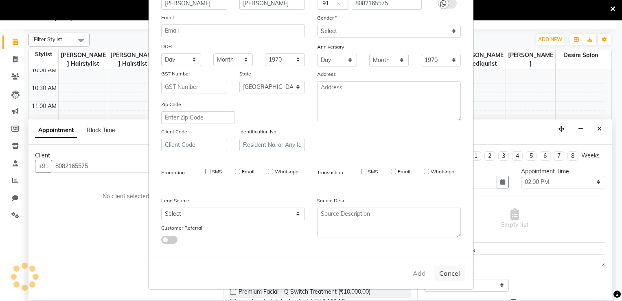
checkbox input "false"
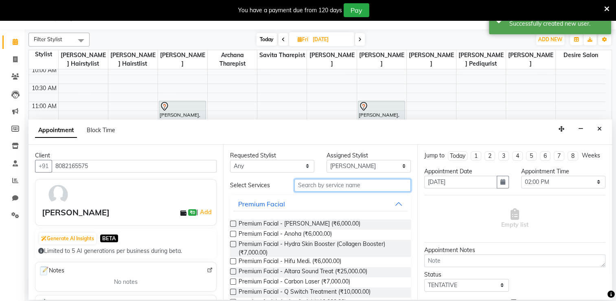
click at [314, 186] on input "text" at bounding box center [352, 185] width 116 height 13
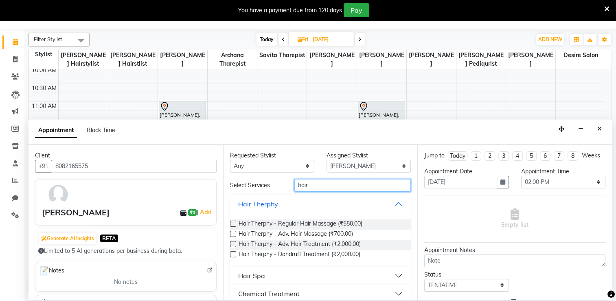
type input "hair"
click at [231, 224] on label at bounding box center [233, 223] width 6 height 6
click at [231, 224] on input "checkbox" at bounding box center [232, 224] width 5 height 5
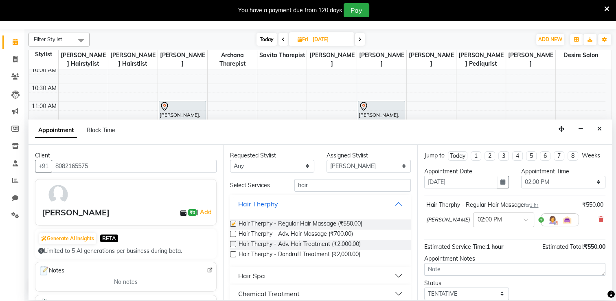
checkbox input "false"
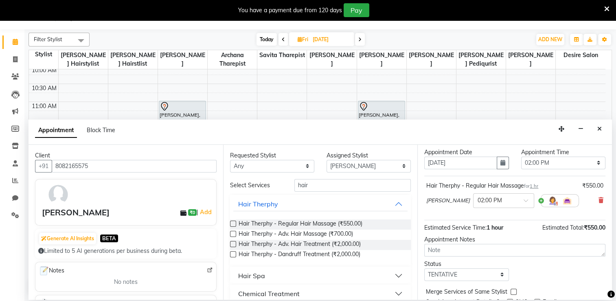
scroll to position [59, 0]
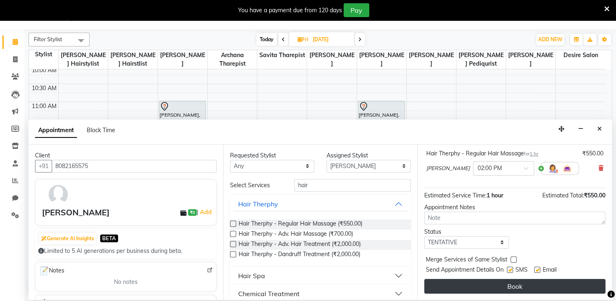
click at [539, 286] on button "Book" at bounding box center [514, 286] width 181 height 15
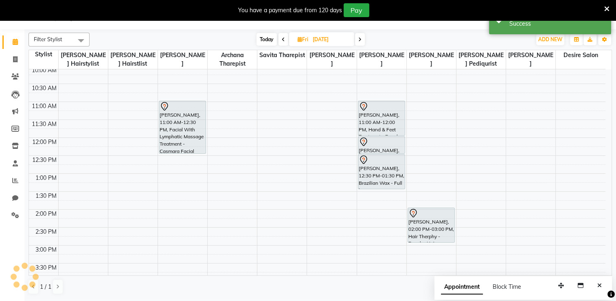
scroll to position [0, 0]
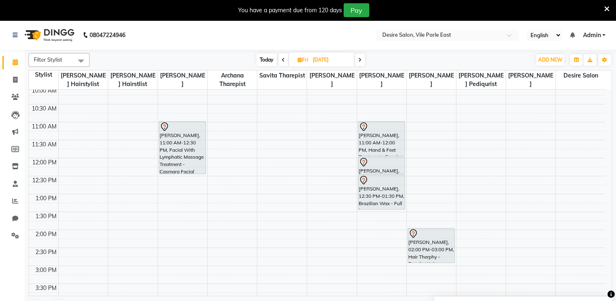
click at [265, 61] on span "Today" at bounding box center [267, 59] width 20 height 13
type input "[DATE]"
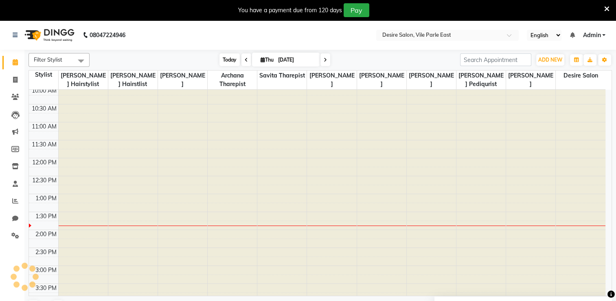
scroll to position [178, 0]
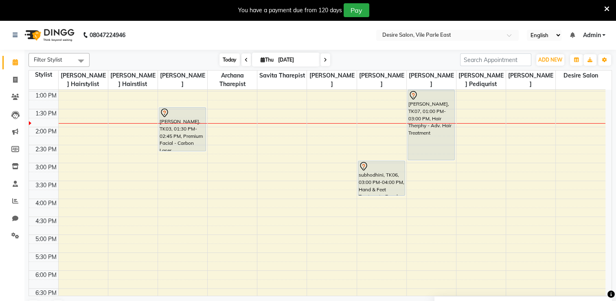
click at [227, 63] on span "Today" at bounding box center [230, 59] width 20 height 13
click at [281, 172] on div "8:00 AM 8:30 AM 9:00 AM 9:30 AM 10:00 AM 10:30 AM 11:00 AM 11:30 AM 12:00 PM 12…" at bounding box center [317, 162] width 577 height 501
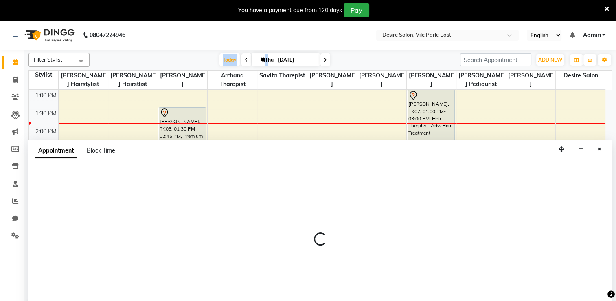
scroll to position [20, 0]
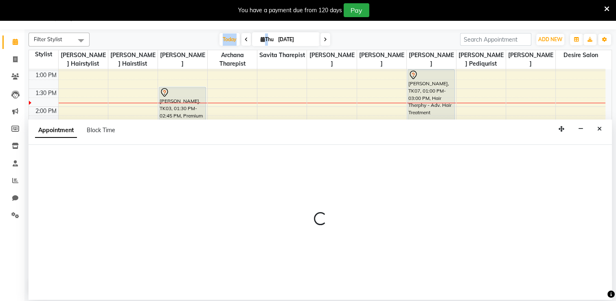
select select "75803"
select select "tentative"
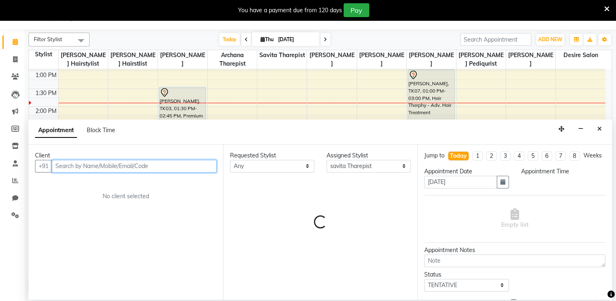
select select "915"
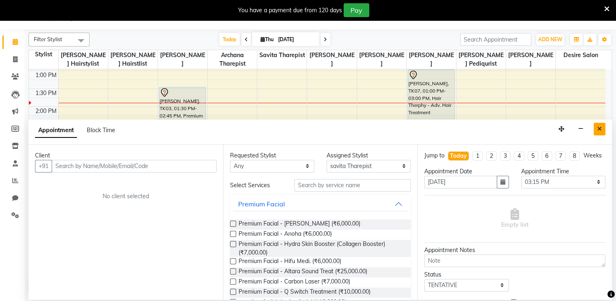
click at [597, 130] on icon "Close" at bounding box center [599, 129] width 4 height 6
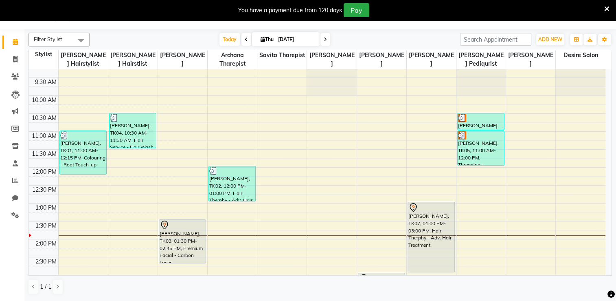
scroll to position [44, 0]
click at [324, 41] on icon at bounding box center [325, 39] width 3 height 5
type input "[DATE]"
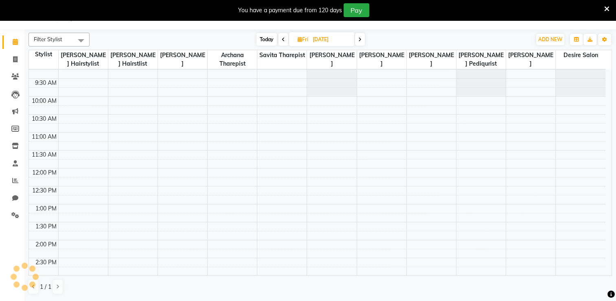
scroll to position [178, 0]
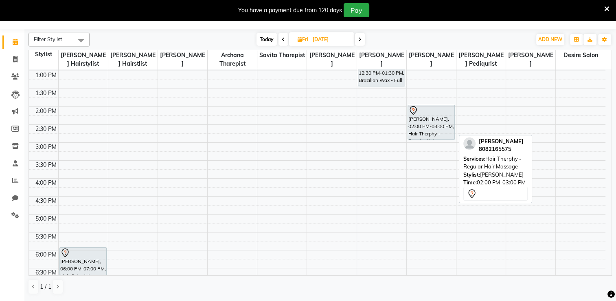
click at [448, 107] on div at bounding box center [431, 110] width 46 height 10
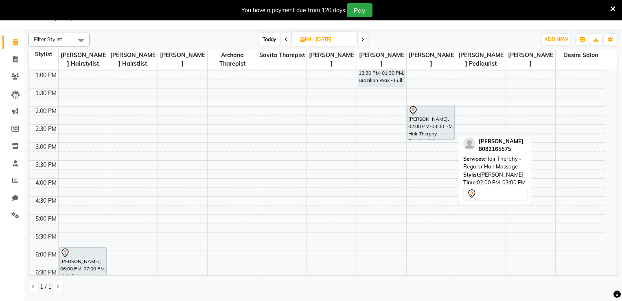
select select "7"
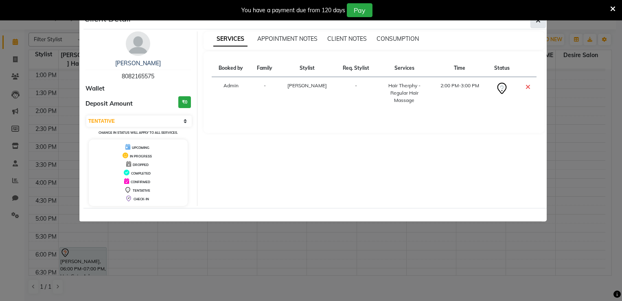
click at [537, 22] on icon "button" at bounding box center [538, 20] width 5 height 7
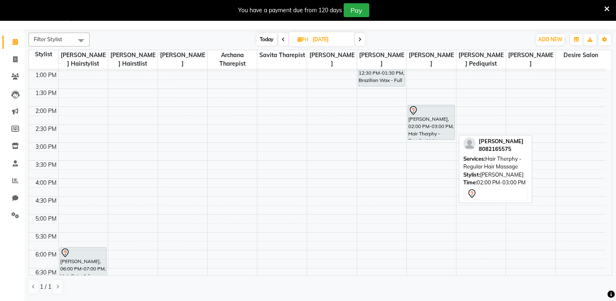
click at [440, 111] on div at bounding box center [431, 110] width 46 height 10
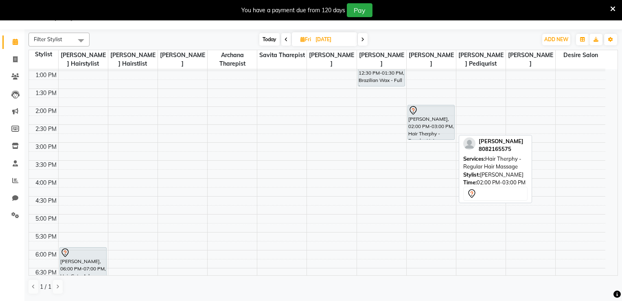
select select "7"
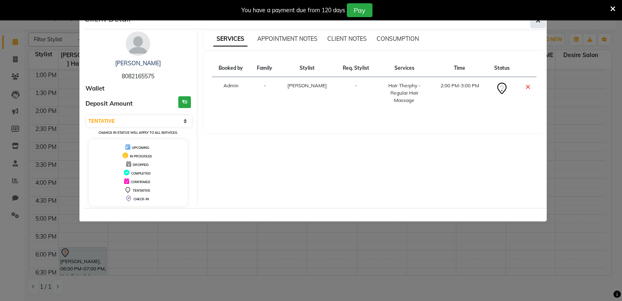
click at [542, 22] on button "button" at bounding box center [538, 20] width 15 height 15
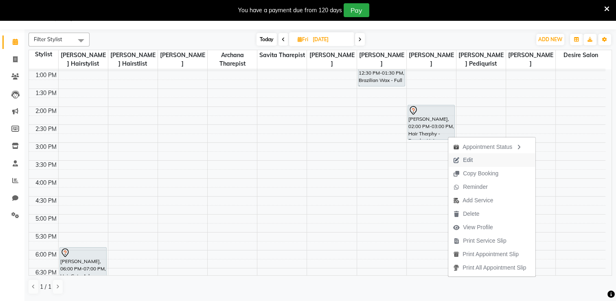
click at [463, 160] on span "Edit" at bounding box center [468, 160] width 10 height 9
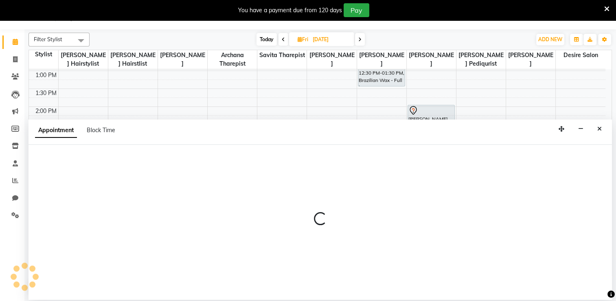
select select "75801"
select select "tentative"
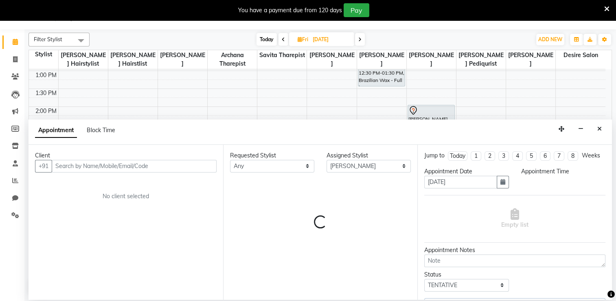
select select "840"
select select "4085"
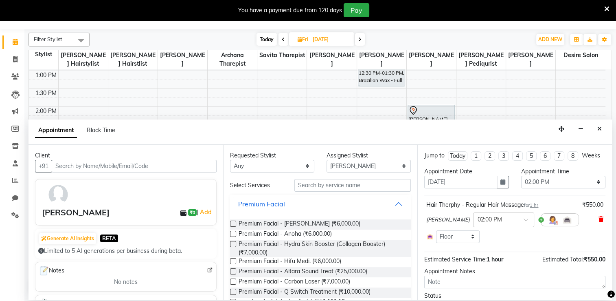
click at [599, 222] on icon at bounding box center [601, 219] width 5 height 6
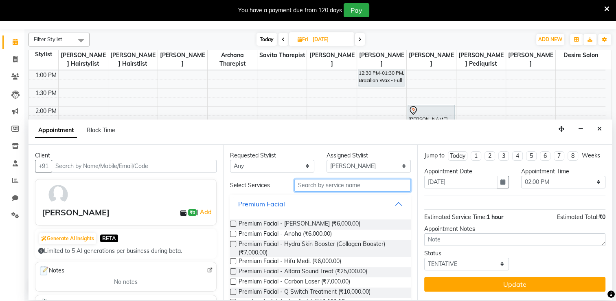
click at [314, 189] on input "text" at bounding box center [352, 185] width 116 height 13
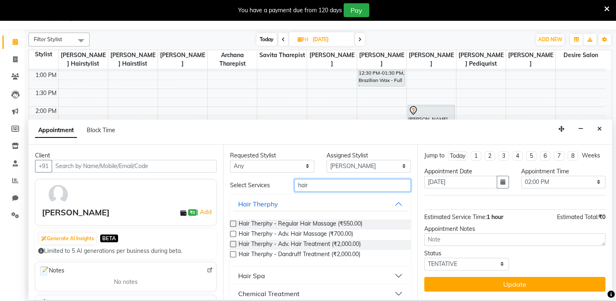
type input "hair"
click at [233, 242] on label at bounding box center [233, 244] width 6 height 6
click at [233, 242] on input "checkbox" at bounding box center [232, 244] width 5 height 5
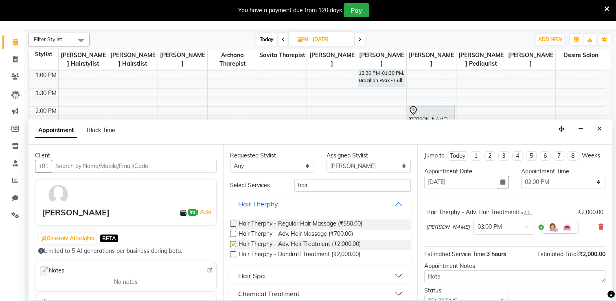
checkbox input "false"
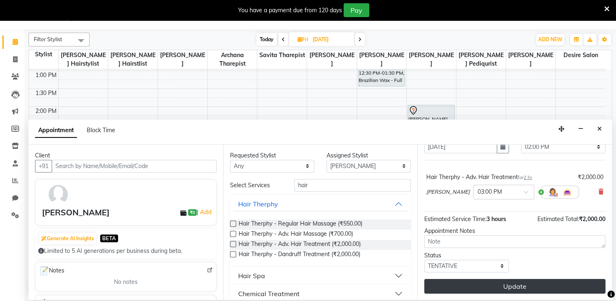
click at [508, 288] on button "Update" at bounding box center [514, 286] width 181 height 15
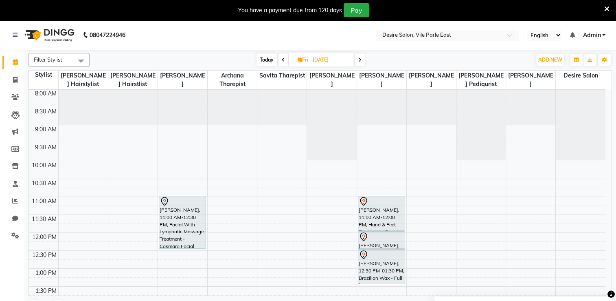
scroll to position [0, 0]
click at [261, 59] on span "Today" at bounding box center [267, 59] width 20 height 13
type input "[DATE]"
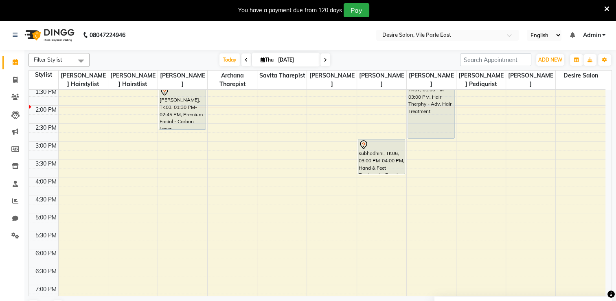
scroll to position [200, 0]
click at [230, 55] on span "Today" at bounding box center [230, 59] width 20 height 13
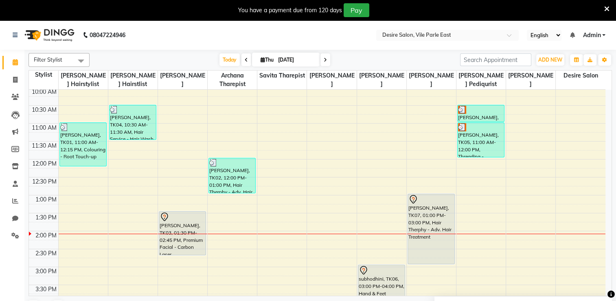
scroll to position [75, 0]
click at [310, 61] on input "[DATE]" at bounding box center [296, 60] width 41 height 12
select select "9"
select select "2025"
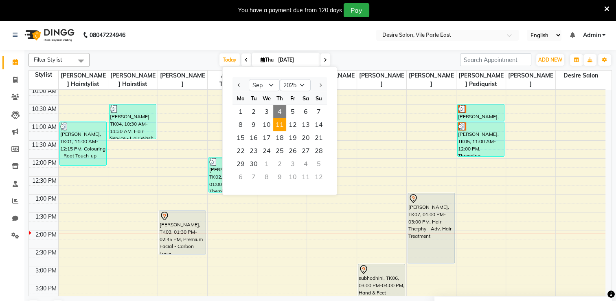
click at [277, 124] on span "11" at bounding box center [279, 124] width 13 height 13
type input "11-09-2025"
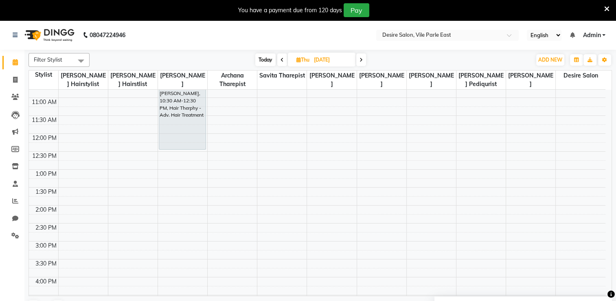
scroll to position [100, 0]
click at [231, 134] on div "8:00 AM 8:30 AM 9:00 AM 9:30 AM 10:00 AM 10:30 AM 11:00 AM 11:30 AM 12:00 PM 12…" at bounding box center [317, 239] width 577 height 501
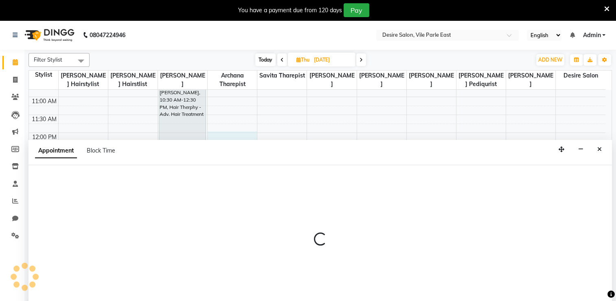
select select "74552"
select select "tentative"
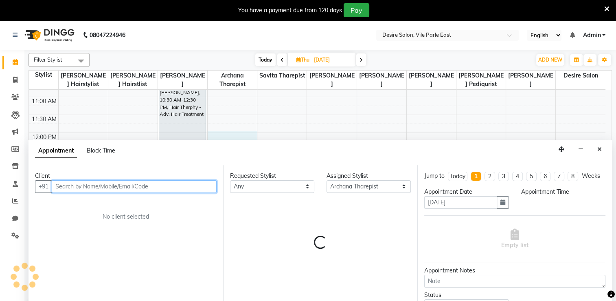
scroll to position [20, 0]
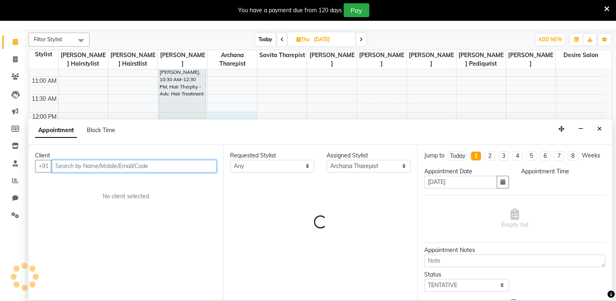
select select "720"
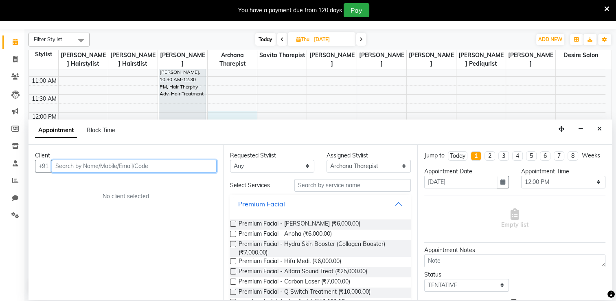
click at [80, 169] on input "text" at bounding box center [134, 166] width 165 height 13
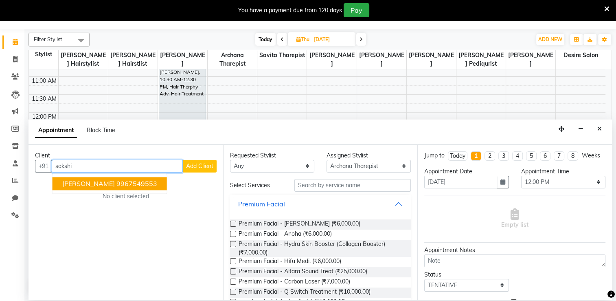
click at [112, 185] on span "sakshi pedneker" at bounding box center [88, 183] width 53 height 8
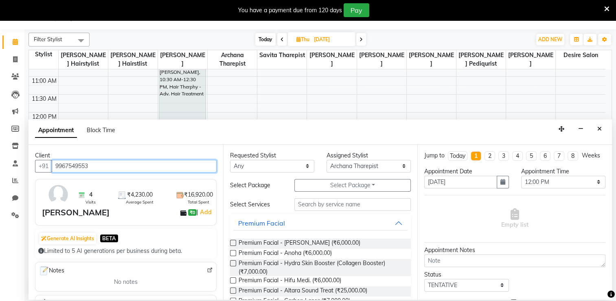
type input "9967549553"
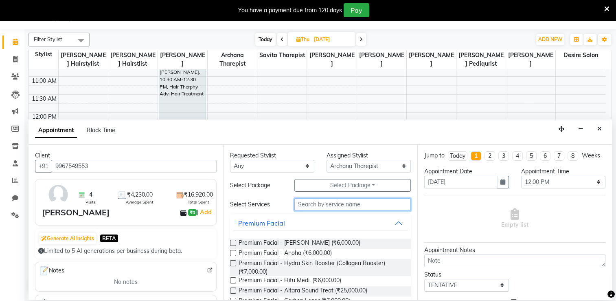
click at [313, 204] on input "text" at bounding box center [352, 204] width 116 height 13
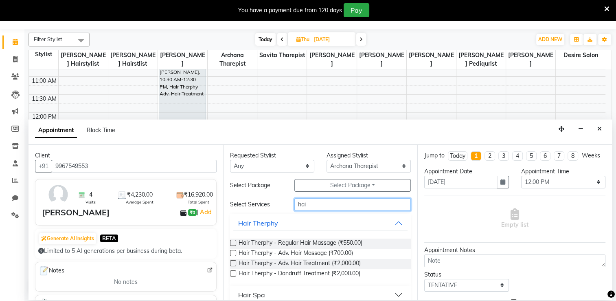
type input "hai"
click at [233, 263] on label at bounding box center [233, 263] width 6 height 6
click at [233, 263] on input "checkbox" at bounding box center [232, 263] width 5 height 5
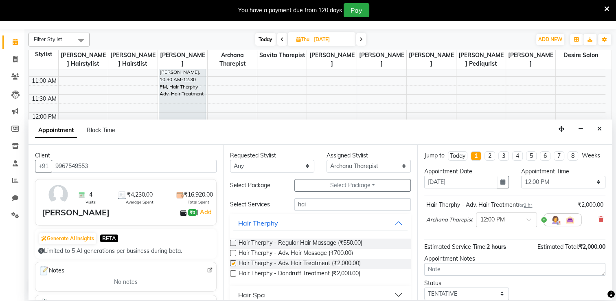
checkbox input "false"
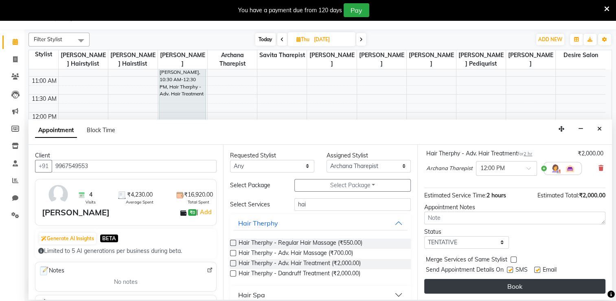
click at [513, 281] on button "Book" at bounding box center [514, 286] width 181 height 15
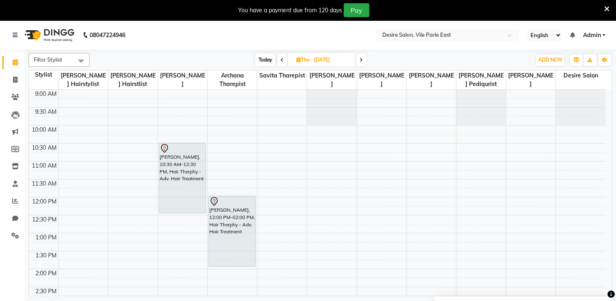
scroll to position [34, 0]
click at [268, 58] on span "Today" at bounding box center [265, 59] width 20 height 13
type input "[DATE]"
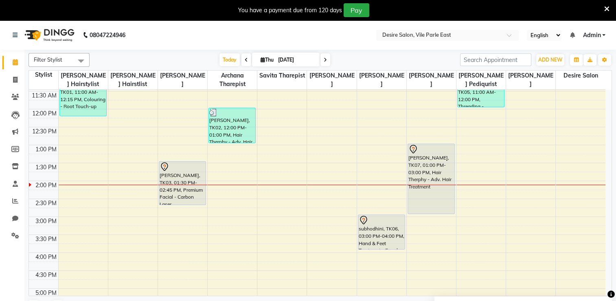
scroll to position [122, 0]
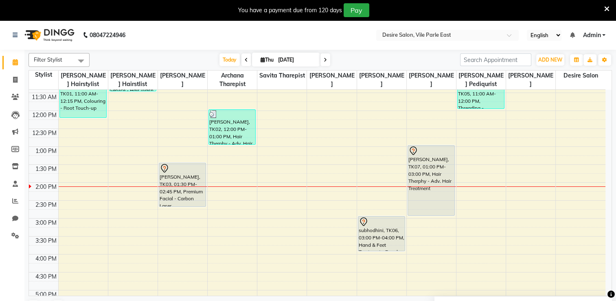
click at [611, 148] on div "8:00 AM 8:30 AM 9:00 AM 9:30 AM 10:00 AM 10:30 AM 11:00 AM 11:30 AM 12:00 PM 12…" at bounding box center [320, 193] width 583 height 206
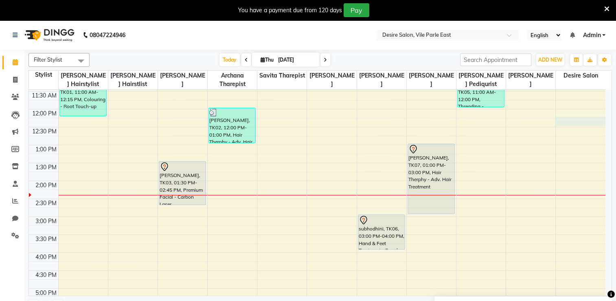
click at [575, 121] on div "8:00 AM 8:30 AM 9:00 AM 9:30 AM 10:00 AM 10:30 AM 11:00 AM 11:30 AM 12:00 PM 12…" at bounding box center [317, 216] width 577 height 501
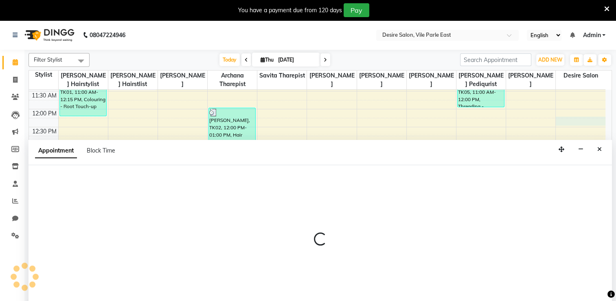
scroll to position [20, 0]
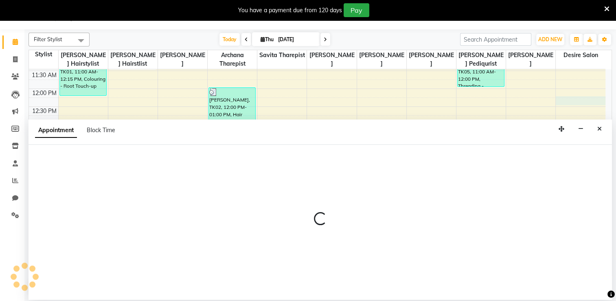
select select "86566"
select select "735"
select select "tentative"
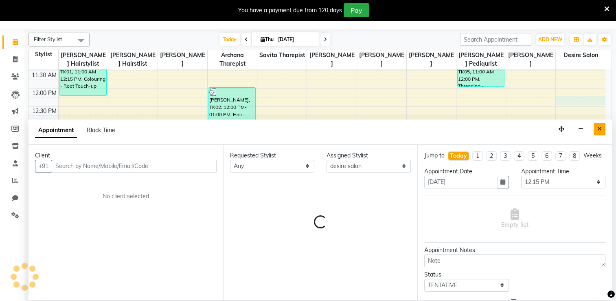
click at [599, 128] on icon "Close" at bounding box center [599, 129] width 4 height 6
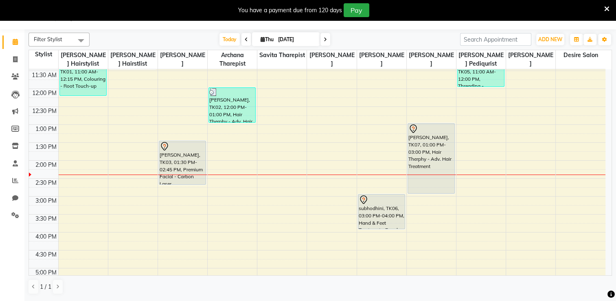
click at [544, 97] on div "8:00 AM 8:30 AM 9:00 AM 9:30 AM 10:00 AM 10:30 AM 11:00 AM 11:30 AM 12:00 PM 12…" at bounding box center [317, 195] width 577 height 501
select select "75805"
select select "tentative"
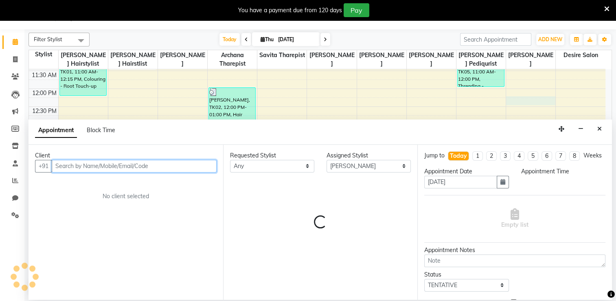
select select "735"
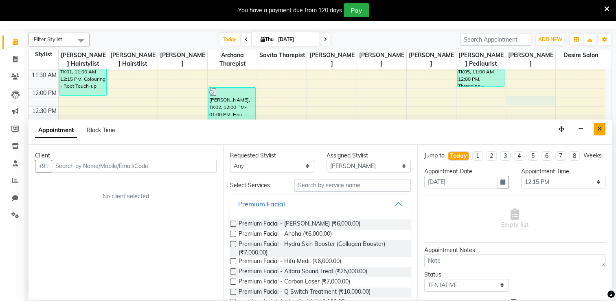
click at [601, 128] on icon "Close" at bounding box center [599, 129] width 4 height 6
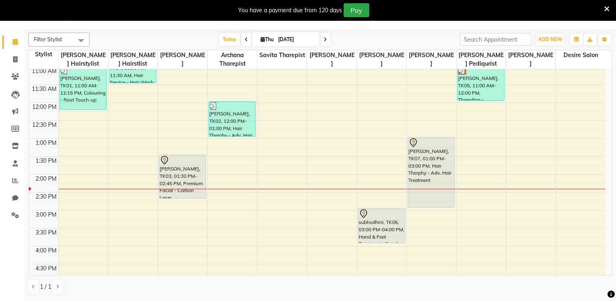
scroll to position [112, 0]
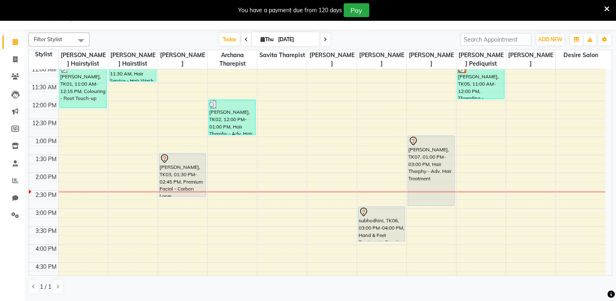
click at [340, 276] on div "Filter Stylist Select All Sonali Hairstylist Jagruti Hairstlist Yogita Tharepis…" at bounding box center [321, 163] width 584 height 268
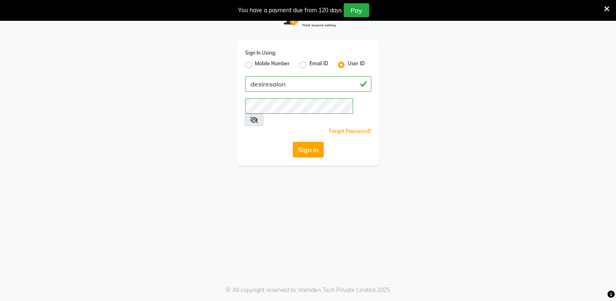
click at [311, 142] on button "Sign In" at bounding box center [308, 149] width 31 height 15
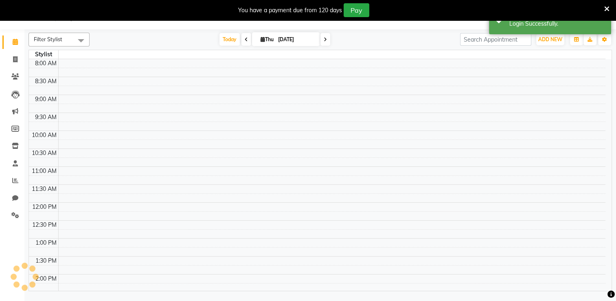
select select "en"
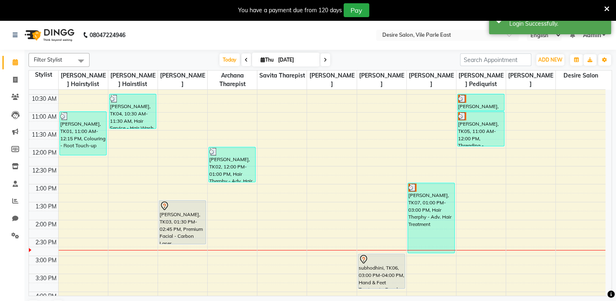
scroll to position [87, 0]
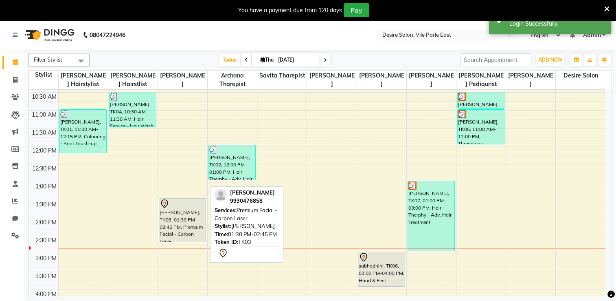
click at [195, 209] on div "[PERSON_NAME], TK03, 01:30 PM-02:45 PM, Premium Facial - Carbon Laser" at bounding box center [182, 219] width 46 height 43
select select "7"
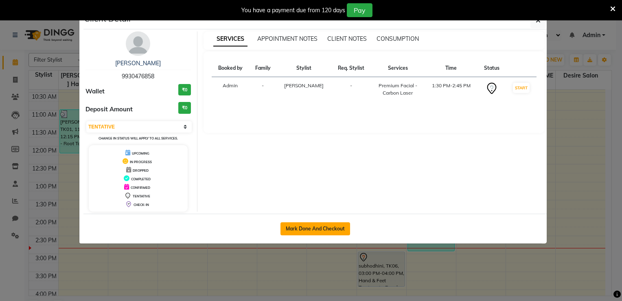
click at [327, 226] on button "Mark Done And Checkout" at bounding box center [316, 228] width 70 height 13
select select "service"
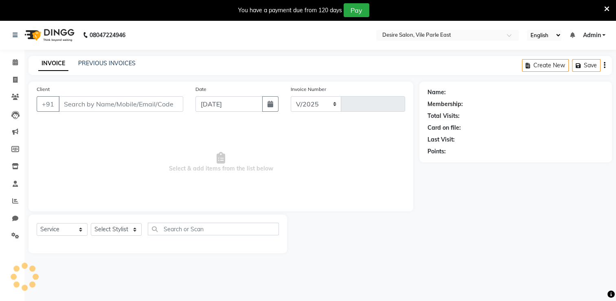
select select "8076"
type input "0701"
type input "9930476858"
select select "74553"
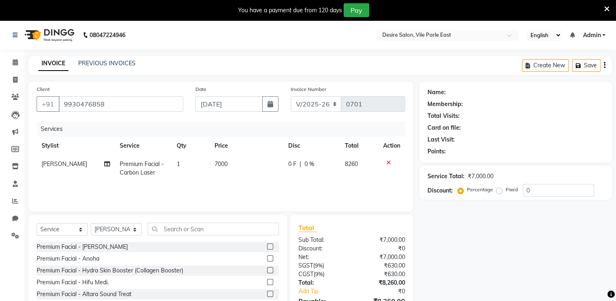
select select "1: Object"
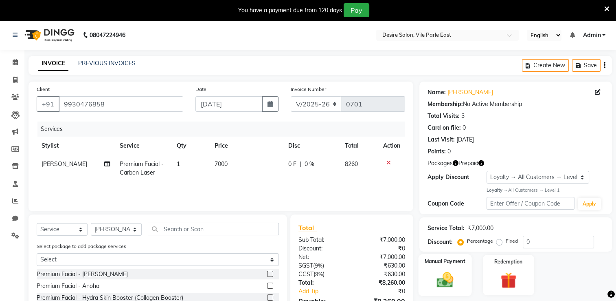
click at [449, 265] on div "Manual Payment" at bounding box center [445, 275] width 53 height 42
click at [454, 279] on img at bounding box center [445, 279] width 26 height 18
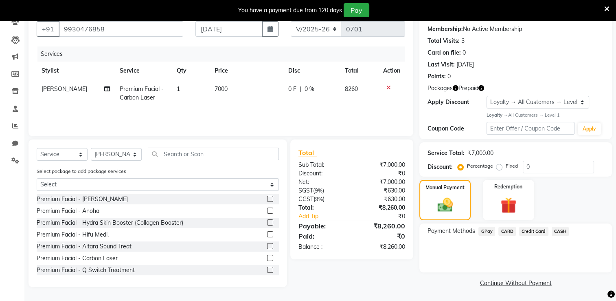
click at [562, 229] on span "CASH" at bounding box center [561, 230] width 18 height 9
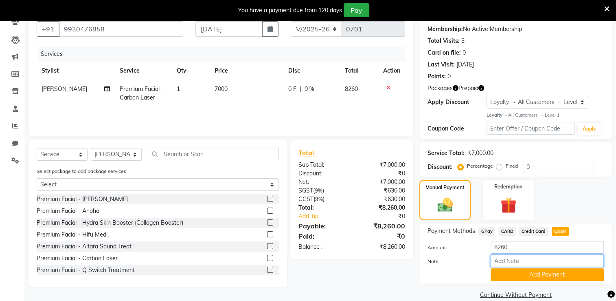
click at [513, 262] on input "Note:" at bounding box center [547, 260] width 113 height 13
type input "membership paper"
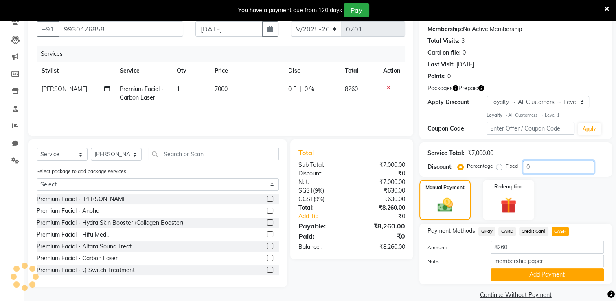
click at [532, 164] on input "0" at bounding box center [558, 166] width 71 height 13
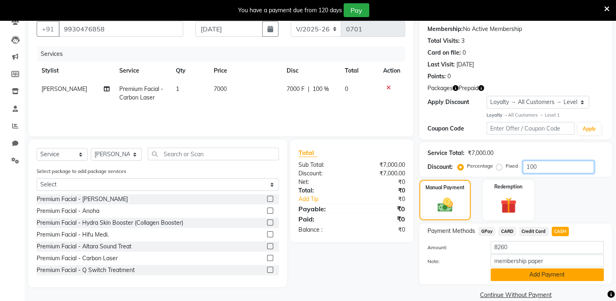
type input "100"
click at [529, 273] on button "Add Payment" at bounding box center [547, 274] width 113 height 13
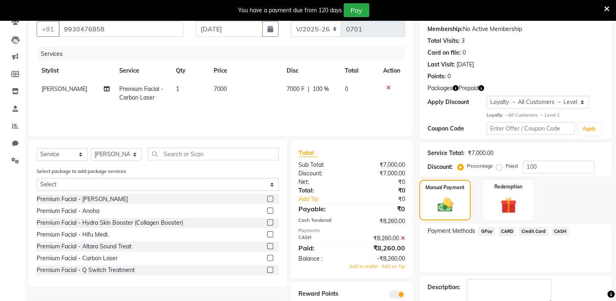
scroll to position [102, 0]
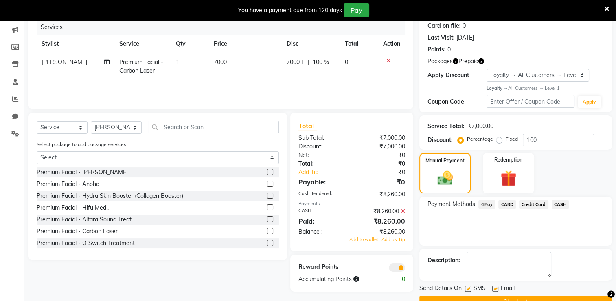
click at [406, 212] on div "₹8,260.00" at bounding box center [381, 211] width 59 height 9
click at [403, 211] on icon at bounding box center [403, 211] width 4 height 6
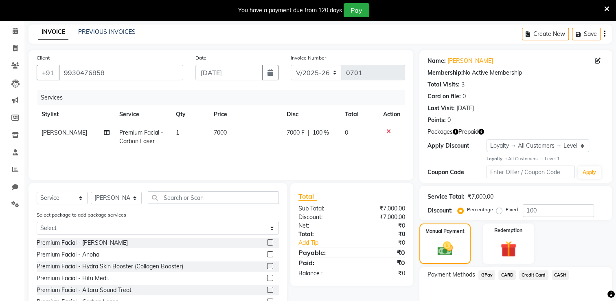
scroll to position [75, 0]
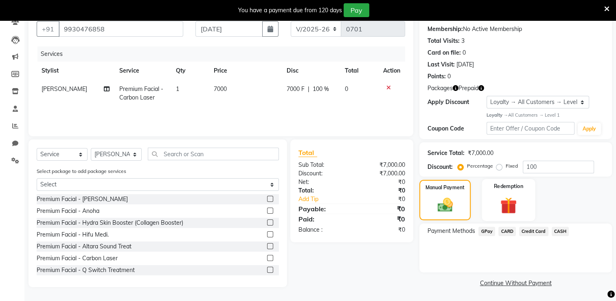
click at [520, 200] on img at bounding box center [508, 205] width 27 height 21
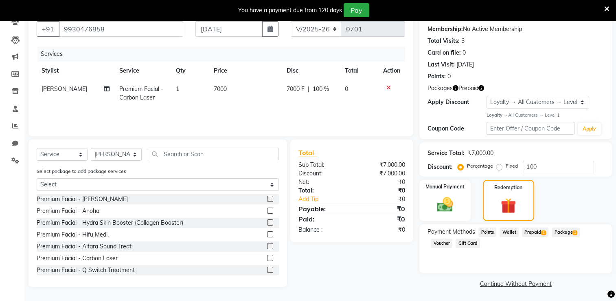
click at [510, 234] on span "Wallet" at bounding box center [509, 231] width 19 height 9
click at [556, 275] on div "Name: Ashwini Joshi Membership: No Active Membership Total Visits: 3 Card on fi…" at bounding box center [518, 148] width 199 height 283
click at [606, 10] on icon at bounding box center [606, 8] width 5 height 7
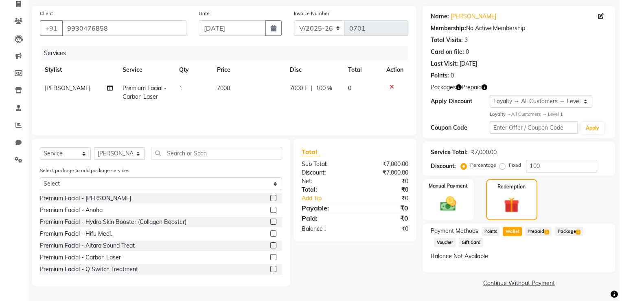
scroll to position [0, 0]
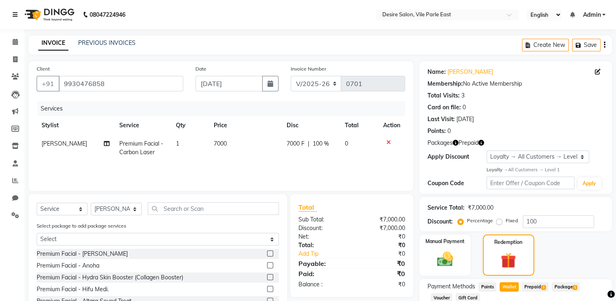
click at [15, 18] on icon at bounding box center [15, 15] width 5 height 6
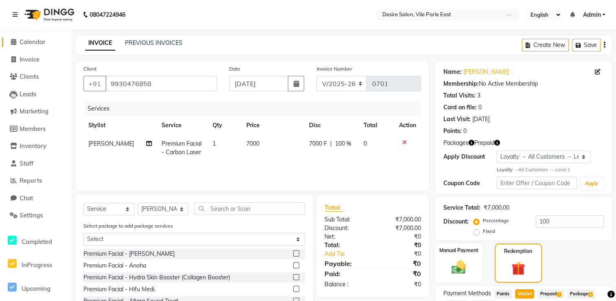
click at [21, 41] on span "Calendar" at bounding box center [33, 42] width 26 height 8
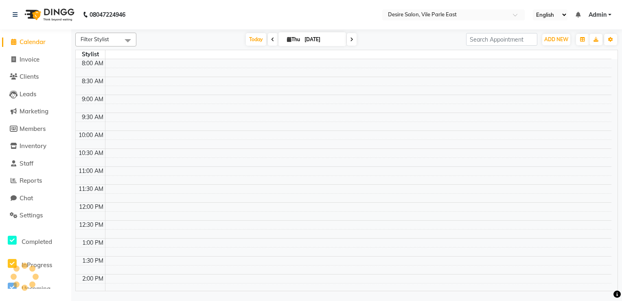
scroll to position [213, 0]
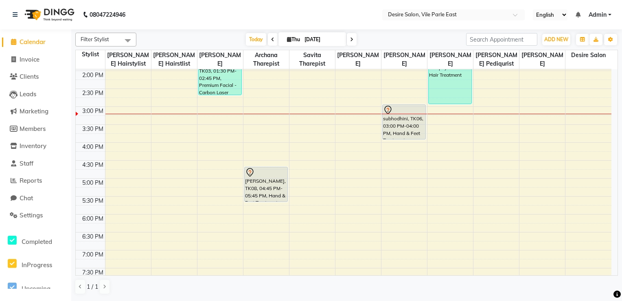
click at [354, 37] on span at bounding box center [352, 39] width 10 height 13
type input "[DATE]"
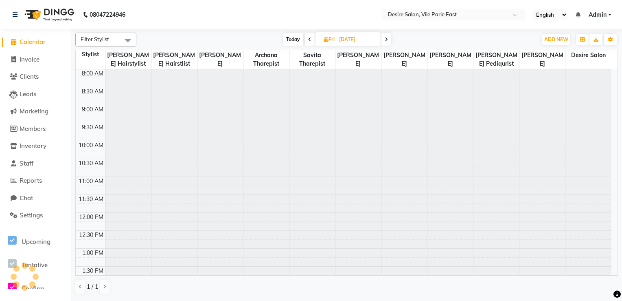
scroll to position [249, 0]
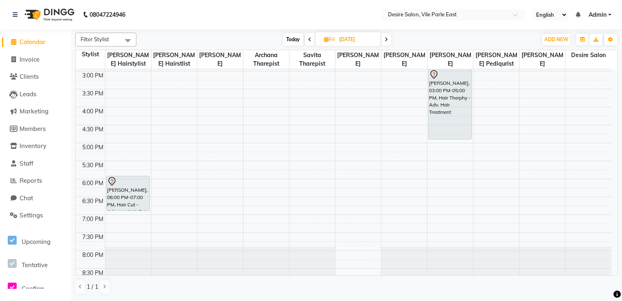
click at [341, 40] on input "[DATE]" at bounding box center [357, 39] width 41 height 12
select select "9"
select select "2025"
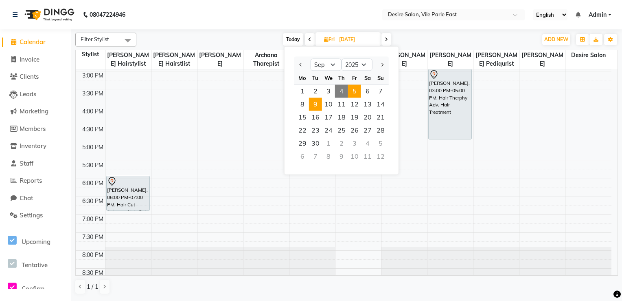
click at [318, 105] on span "9" at bounding box center [315, 104] width 13 height 13
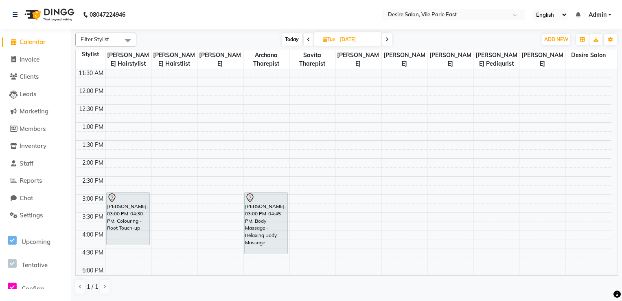
scroll to position [124, 0]
click at [306, 41] on span at bounding box center [309, 39] width 10 height 13
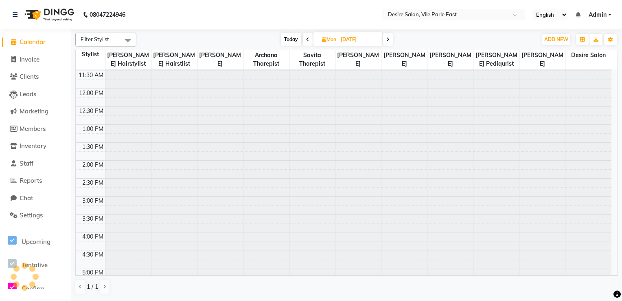
scroll to position [249, 0]
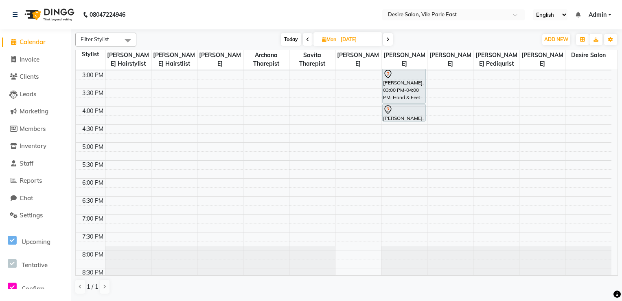
click at [306, 41] on icon at bounding box center [307, 39] width 3 height 5
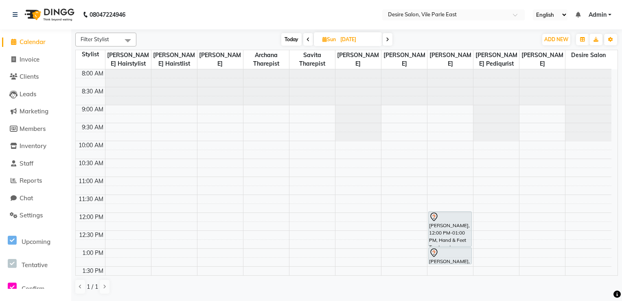
scroll to position [249, 0]
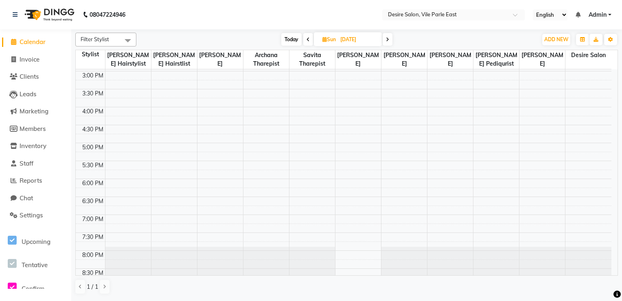
click at [307, 41] on icon at bounding box center [308, 39] width 3 height 5
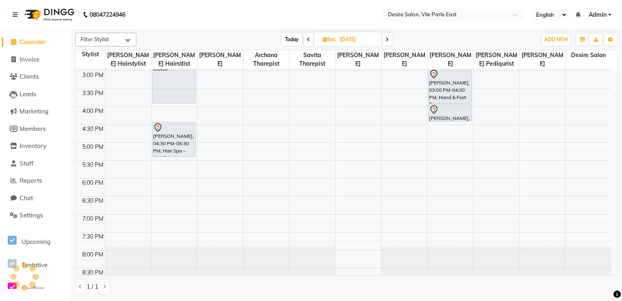
click at [306, 41] on span at bounding box center [309, 39] width 10 height 13
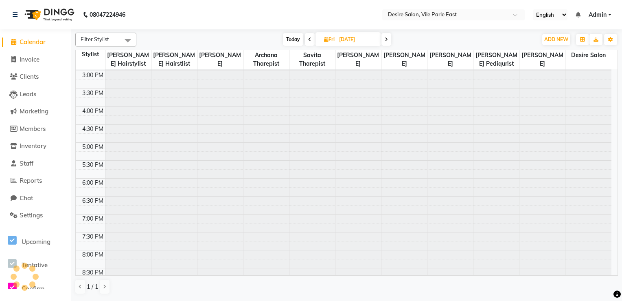
scroll to position [249, 0]
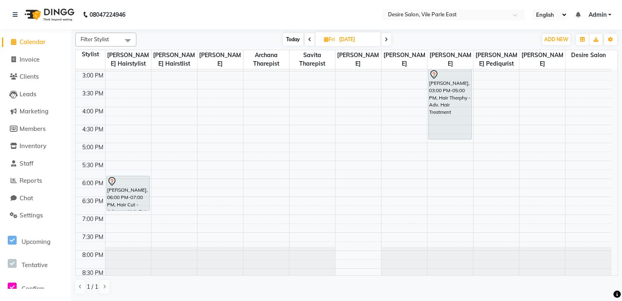
click at [306, 41] on span at bounding box center [310, 39] width 10 height 13
type input "[DATE]"
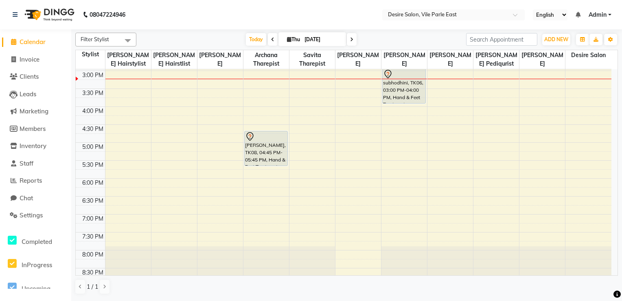
click at [306, 41] on input "[DATE]" at bounding box center [322, 39] width 41 height 12
select select "9"
select select "2025"
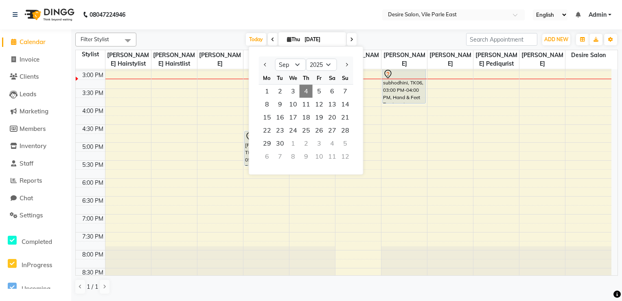
click at [272, 40] on icon at bounding box center [272, 39] width 3 height 5
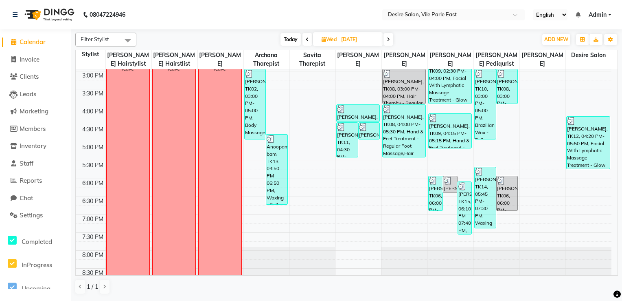
click at [389, 40] on icon at bounding box center [388, 39] width 3 height 5
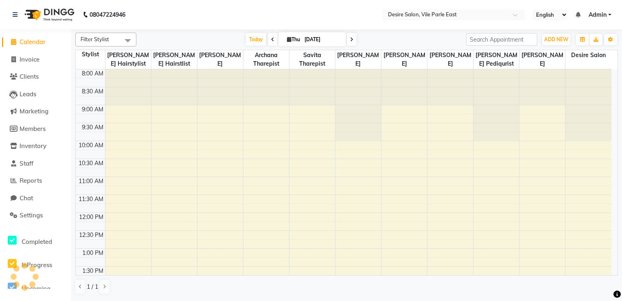
scroll to position [249, 0]
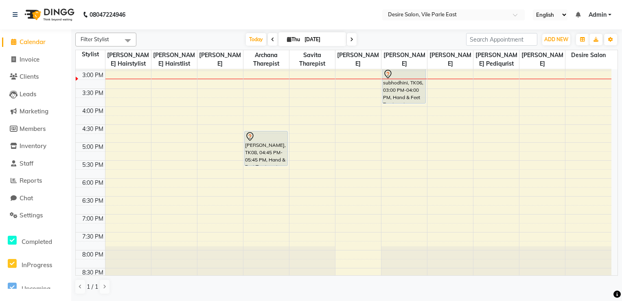
click at [389, 40] on div "Today Thu 04-09-2025" at bounding box center [302, 39] width 322 height 12
click at [350, 40] on icon at bounding box center [351, 39] width 3 height 5
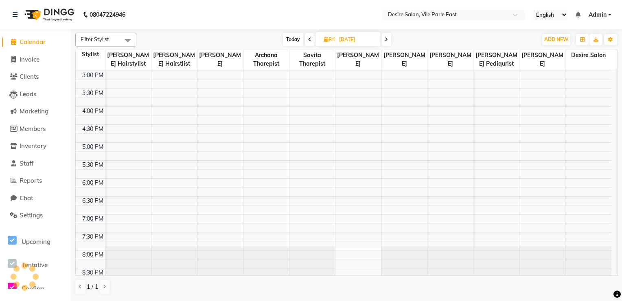
scroll to position [249, 0]
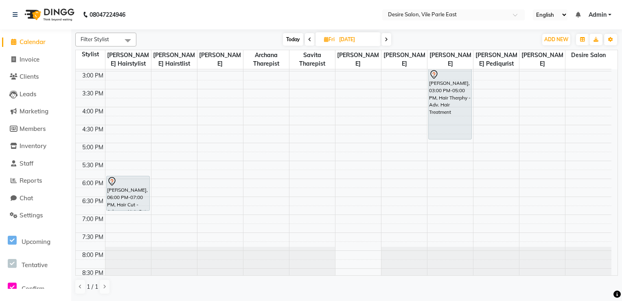
click at [386, 38] on icon at bounding box center [386, 39] width 3 height 5
type input "06-09-2025"
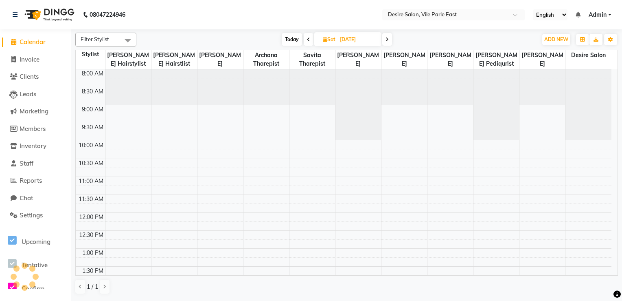
scroll to position [249, 0]
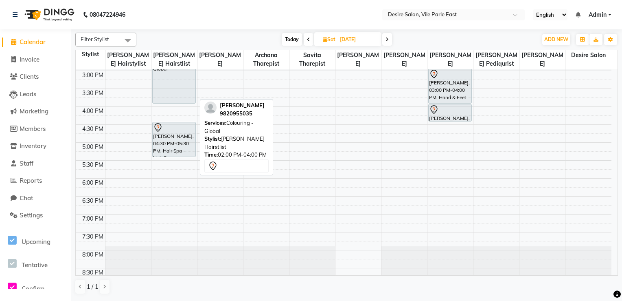
click at [195, 81] on div "alpa trivedy, 02:00 PM-04:00 PM, Colouring - Global" at bounding box center [174, 68] width 43 height 70
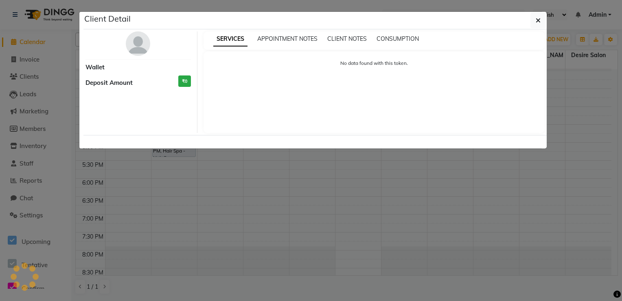
select select "7"
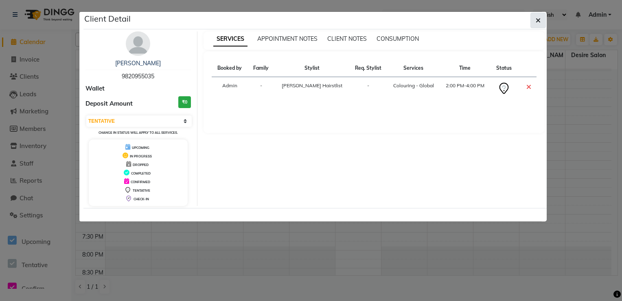
click at [538, 20] on icon "button" at bounding box center [538, 20] width 5 height 7
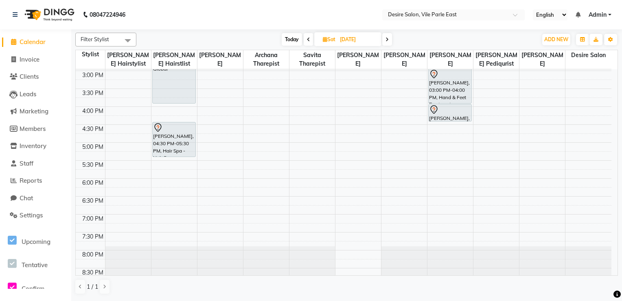
click at [387, 39] on icon at bounding box center [387, 39] width 3 height 5
type input "07-09-2025"
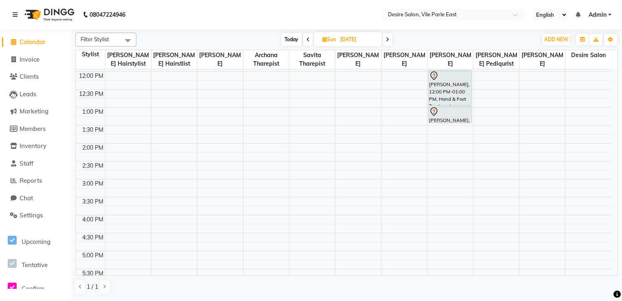
scroll to position [138, 0]
click at [262, 182] on div "8:00 AM 8:30 AM 9:00 AM 9:30 AM 10:00 AM 10:30 AM 11:00 AM 11:30 AM 12:00 PM 12…" at bounding box center [344, 181] width 536 height 501
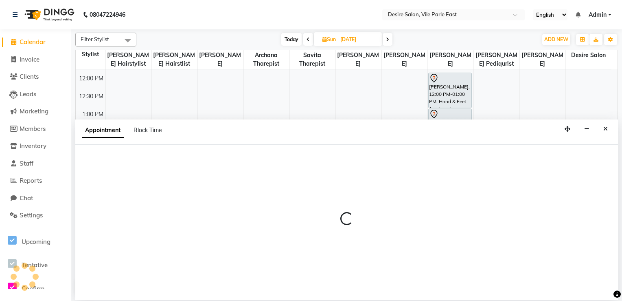
select select "74552"
select select "900"
select select "tentative"
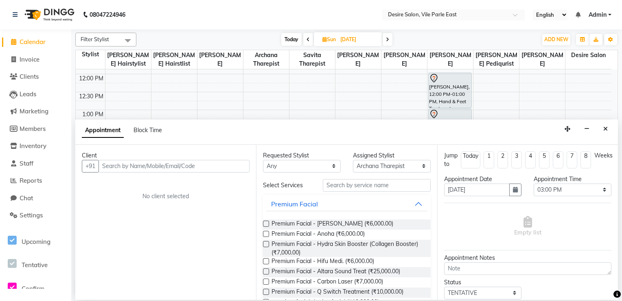
click at [200, 167] on input "text" at bounding box center [174, 166] width 151 height 13
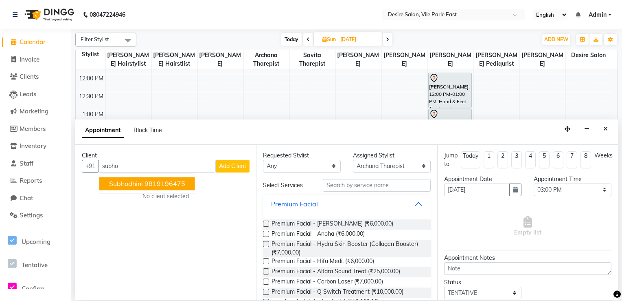
click at [130, 184] on span "subhodhini" at bounding box center [126, 183] width 34 height 8
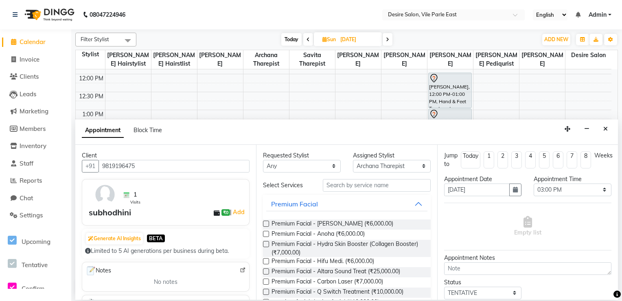
type input "9819196475"
click at [389, 184] on input "text" at bounding box center [377, 185] width 108 height 13
type input "facia"
click at [267, 223] on label at bounding box center [266, 223] width 6 height 6
click at [267, 223] on input "checkbox" at bounding box center [265, 224] width 5 height 5
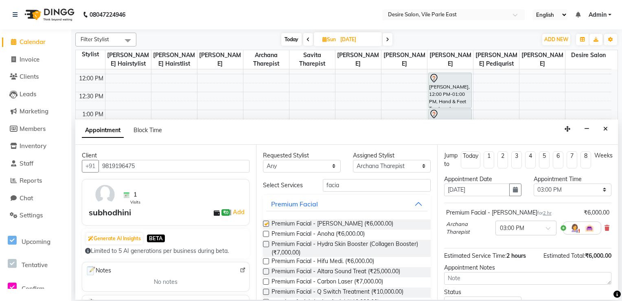
checkbox input "false"
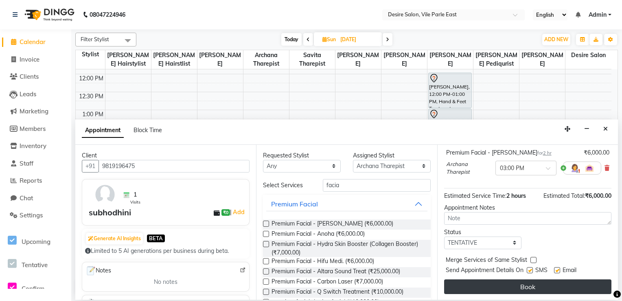
click at [575, 285] on button "Book" at bounding box center [527, 286] width 167 height 15
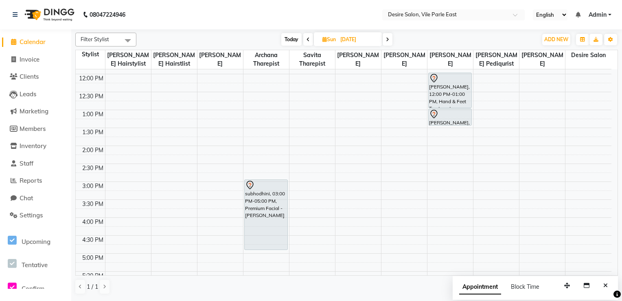
click at [305, 39] on span at bounding box center [308, 39] width 10 height 13
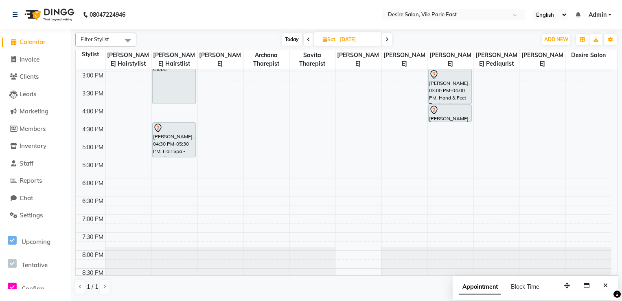
click at [305, 39] on span at bounding box center [309, 39] width 10 height 13
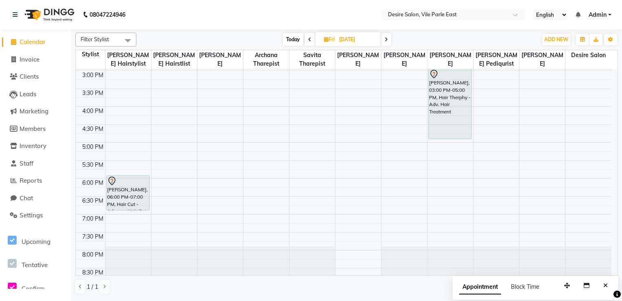
click at [311, 40] on span at bounding box center [310, 39] width 10 height 13
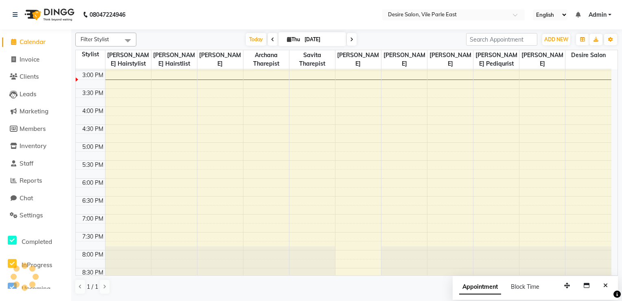
scroll to position [249, 0]
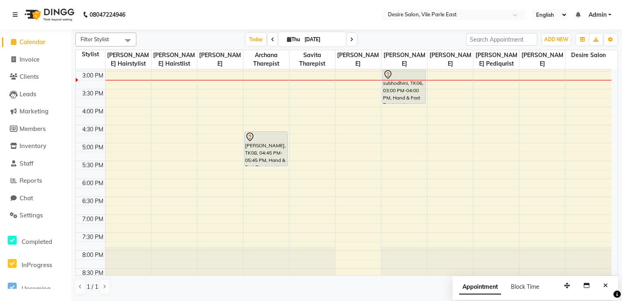
click at [273, 38] on span at bounding box center [273, 39] width 10 height 13
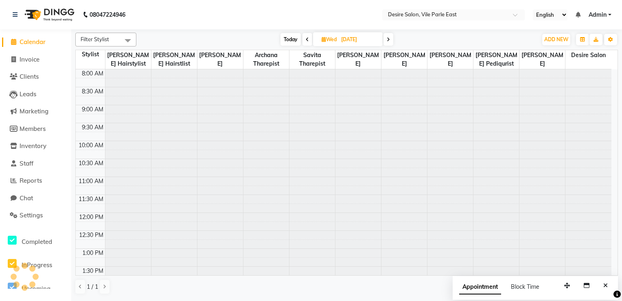
scroll to position [249, 0]
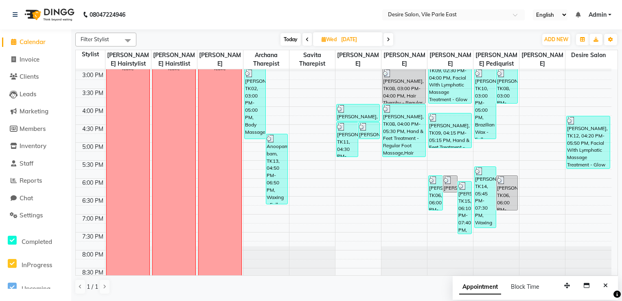
click at [390, 37] on icon at bounding box center [388, 39] width 3 height 5
type input "[DATE]"
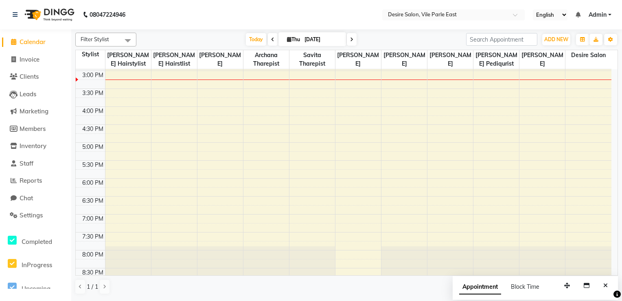
scroll to position [249, 0]
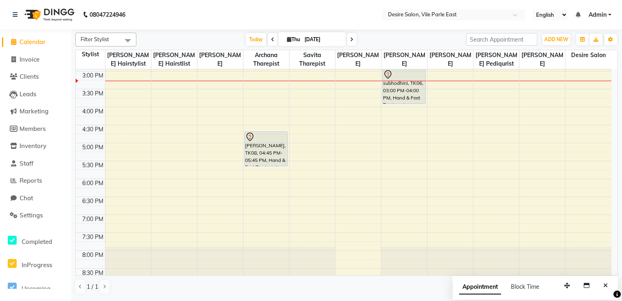
select select "service"
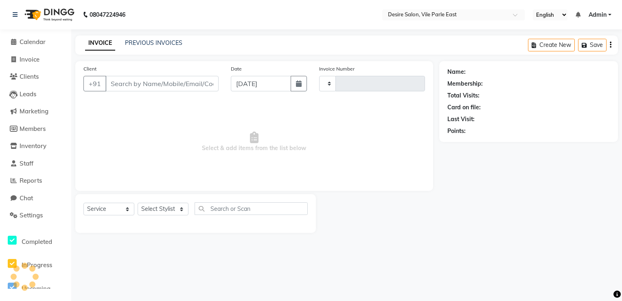
type input "0701"
select select "8076"
type input "9930476858"
select select "74553"
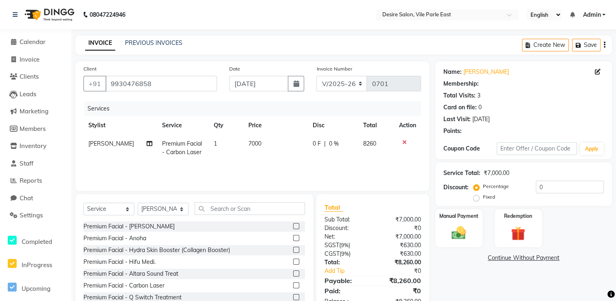
select select "1: Object"
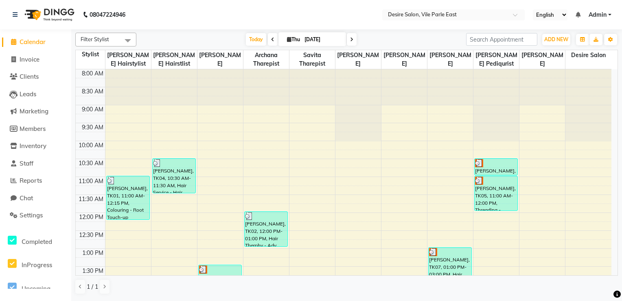
click at [273, 43] on span at bounding box center [273, 39] width 10 height 13
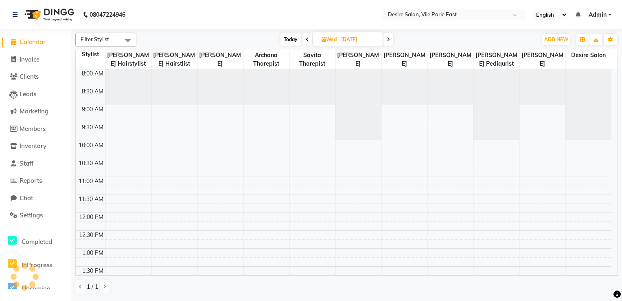
scroll to position [249, 0]
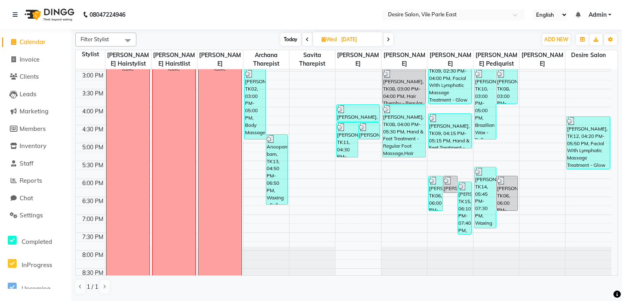
click at [306, 40] on icon at bounding box center [307, 39] width 3 height 5
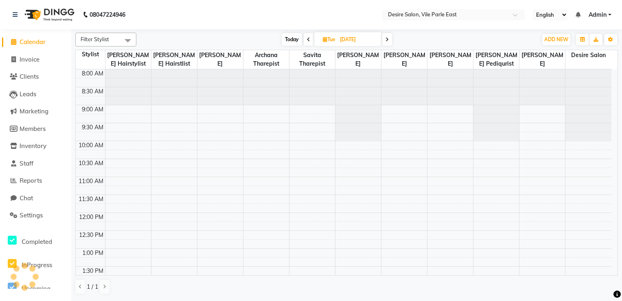
scroll to position [249, 0]
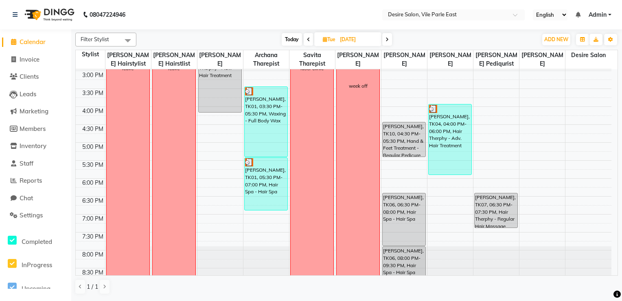
click at [307, 39] on icon at bounding box center [308, 39] width 3 height 5
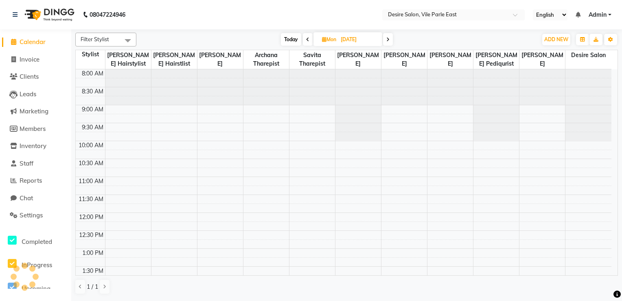
scroll to position [249, 0]
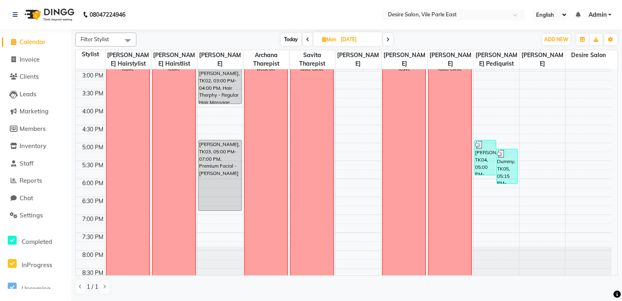
click at [387, 40] on icon at bounding box center [387, 39] width 3 height 5
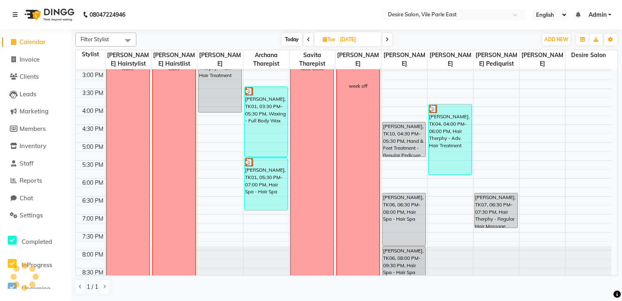
click at [387, 40] on icon at bounding box center [387, 39] width 3 height 5
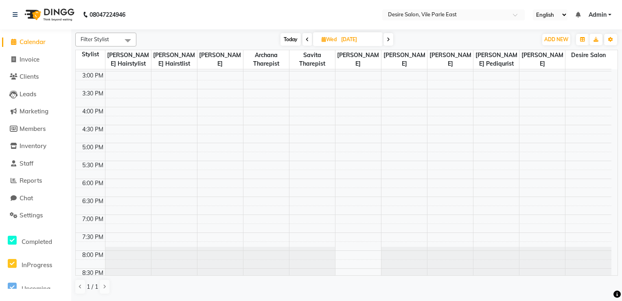
click at [387, 40] on span at bounding box center [389, 39] width 10 height 13
type input "[DATE]"
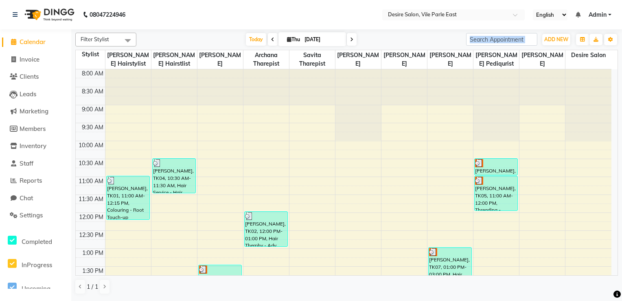
scroll to position [249, 0]
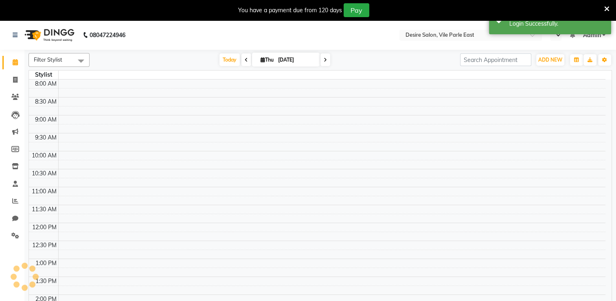
select select "en"
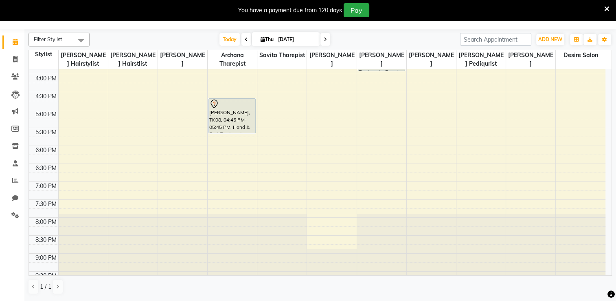
scroll to position [290, 0]
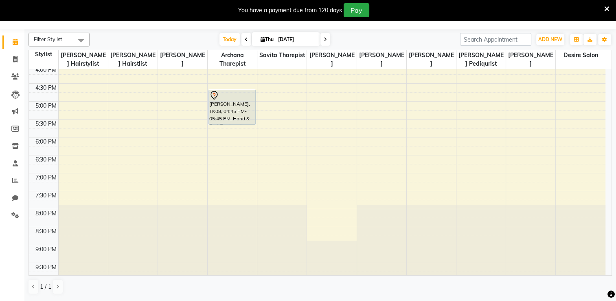
click at [322, 41] on span at bounding box center [326, 39] width 10 height 13
type input "[DATE]"
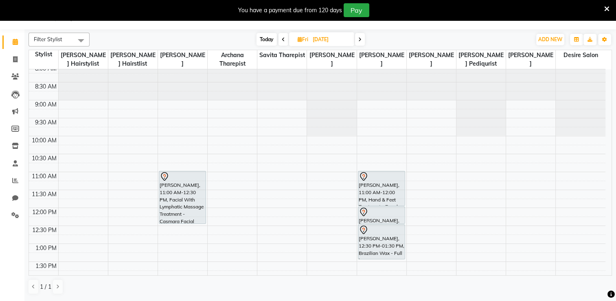
scroll to position [0, 0]
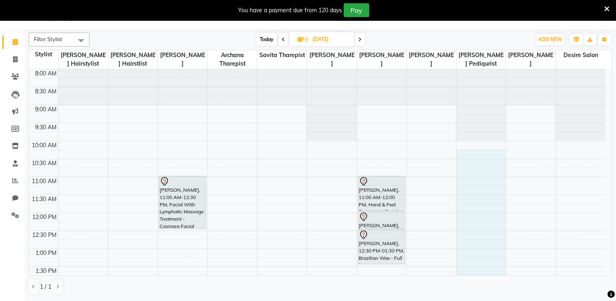
drag, startPoint x: 482, startPoint y: 88, endPoint x: 431, endPoint y: 167, distance: 94.2
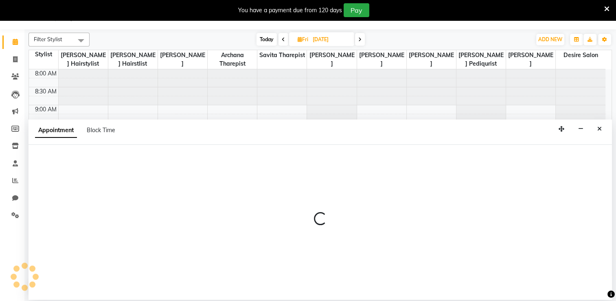
select select "85301"
select select "645"
select select "tentative"
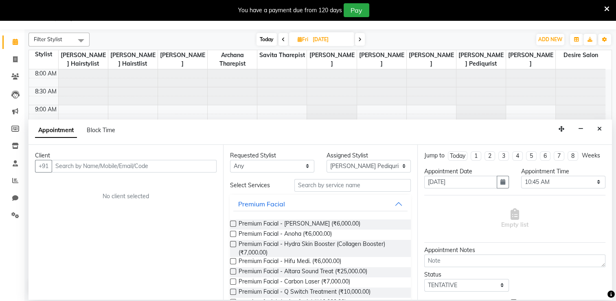
click at [498, 87] on div at bounding box center [481, 104] width 49 height 71
click at [601, 126] on icon "Close" at bounding box center [599, 129] width 4 height 6
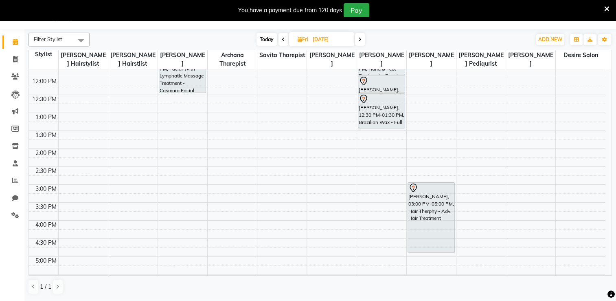
scroll to position [233, 0]
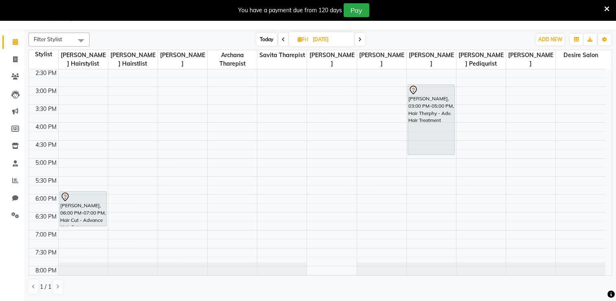
click at [282, 40] on icon at bounding box center [283, 39] width 3 height 5
type input "[DATE]"
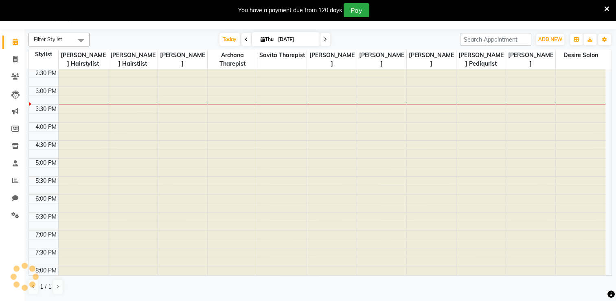
scroll to position [249, 0]
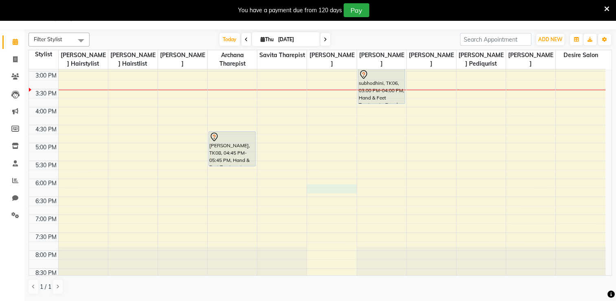
click at [348, 184] on div "8:00 AM 8:30 AM 9:00 AM 9:30 AM 10:00 AM 10:30 AM 11:00 AM 11:30 AM 12:00 PM 12…" at bounding box center [317, 70] width 577 height 501
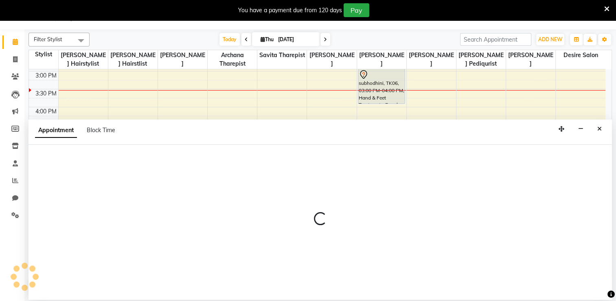
select select "89449"
select select "tentative"
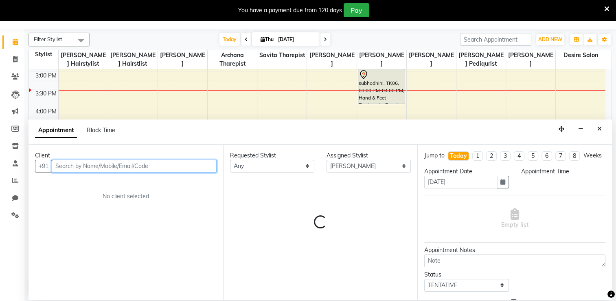
select select "1095"
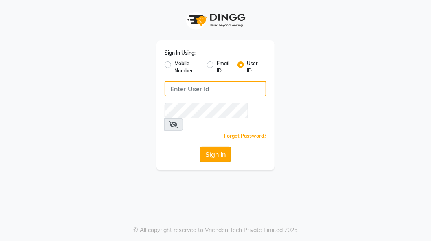
type input "desiresalon"
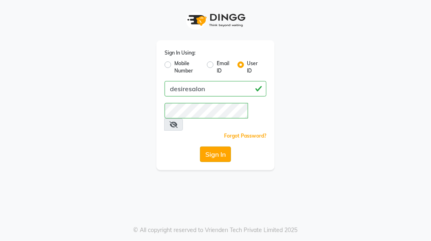
click at [219, 147] on button "Sign In" at bounding box center [215, 154] width 31 height 15
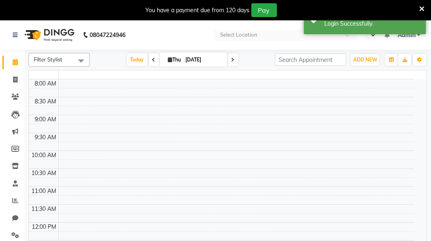
select select "en"
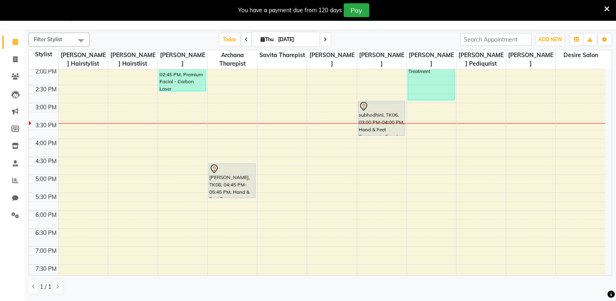
scroll to position [239, 0]
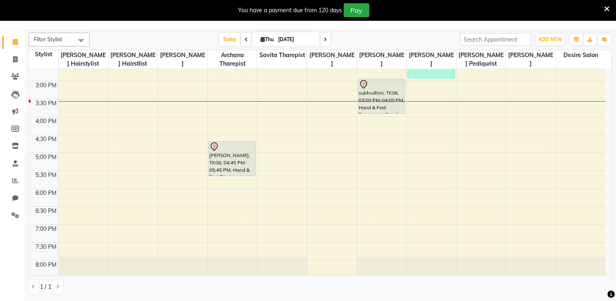
click at [324, 40] on icon at bounding box center [325, 39] width 3 height 5
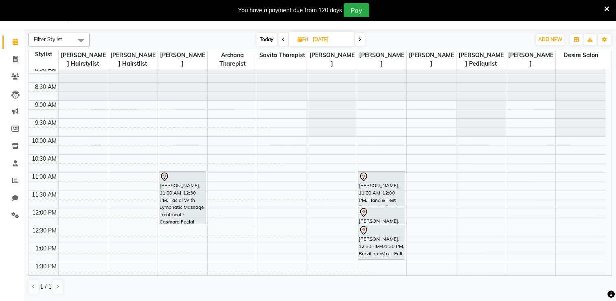
scroll to position [0, 0]
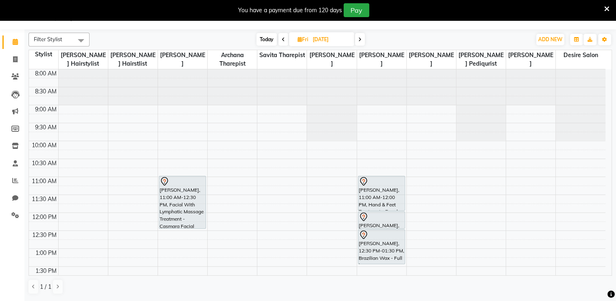
click at [281, 37] on span at bounding box center [284, 39] width 10 height 13
type input "[DATE]"
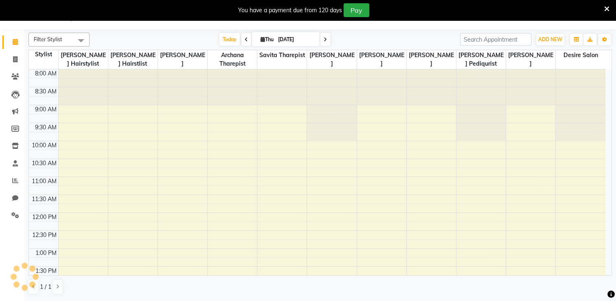
scroll to position [249, 0]
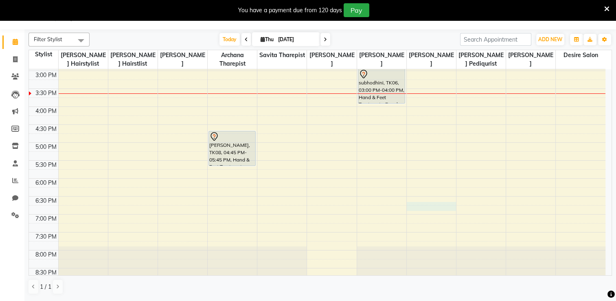
click at [422, 207] on div "8:00 AM 8:30 AM 9:00 AM 9:30 AM 10:00 AM 10:30 AM 11:00 AM 11:30 AM 12:00 PM 12…" at bounding box center [317, 70] width 577 height 501
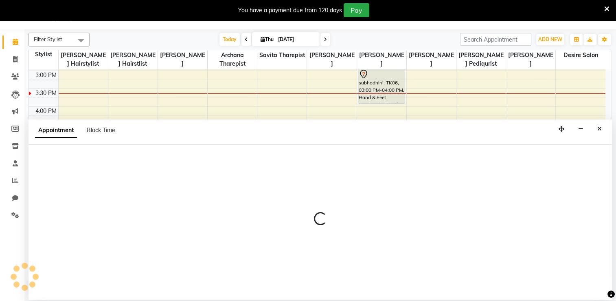
select select "75801"
select select "1125"
select select "tentative"
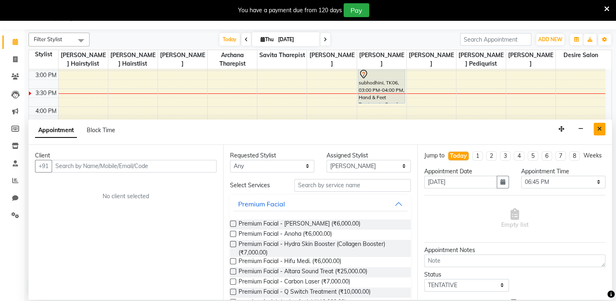
click at [430, 132] on button "Close" at bounding box center [600, 129] width 12 height 13
